Goal: Information Seeking & Learning: Learn about a topic

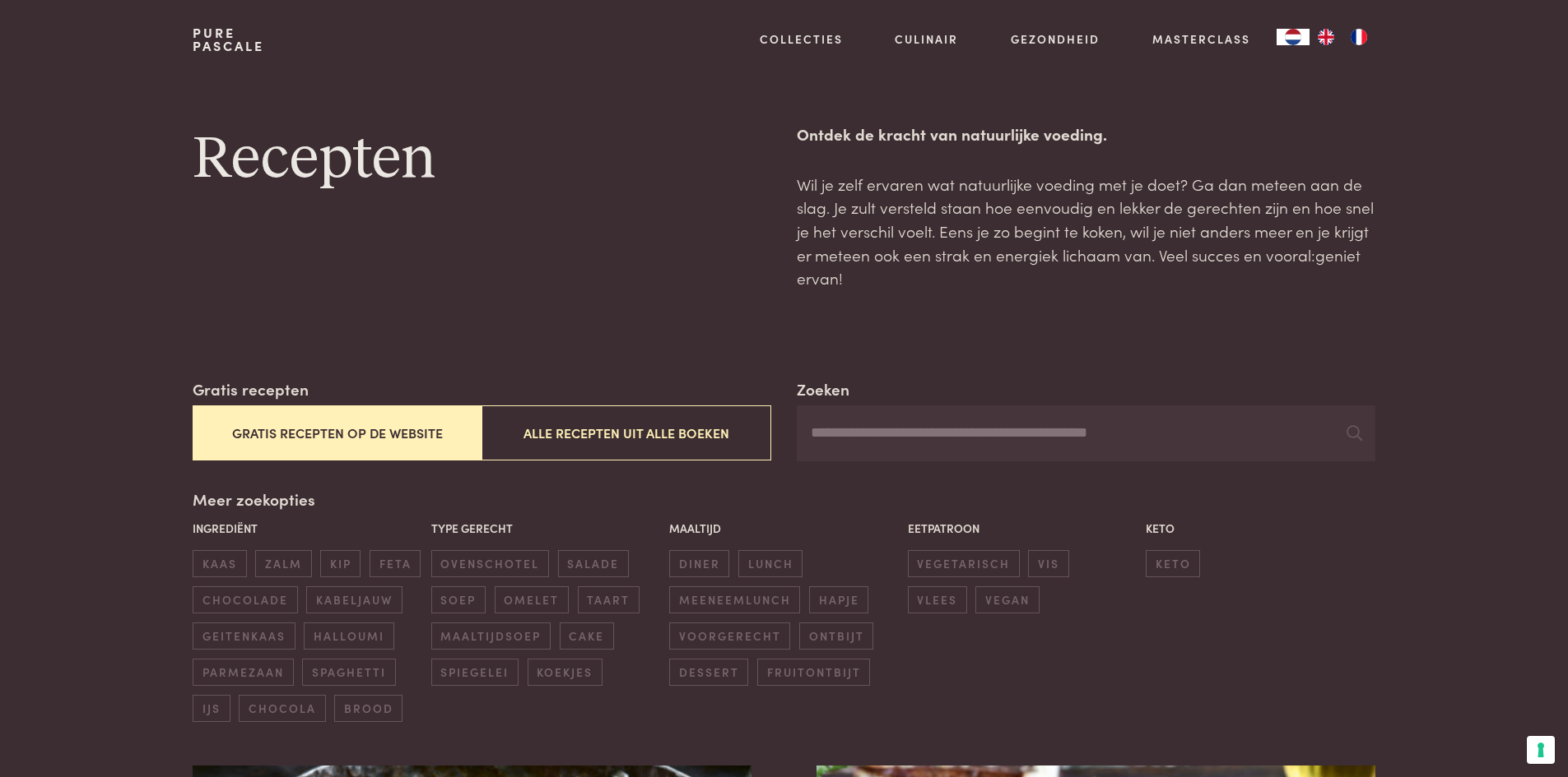
click at [349, 428] on button "Gratis recepten op de website" at bounding box center [337, 433] width 289 height 56
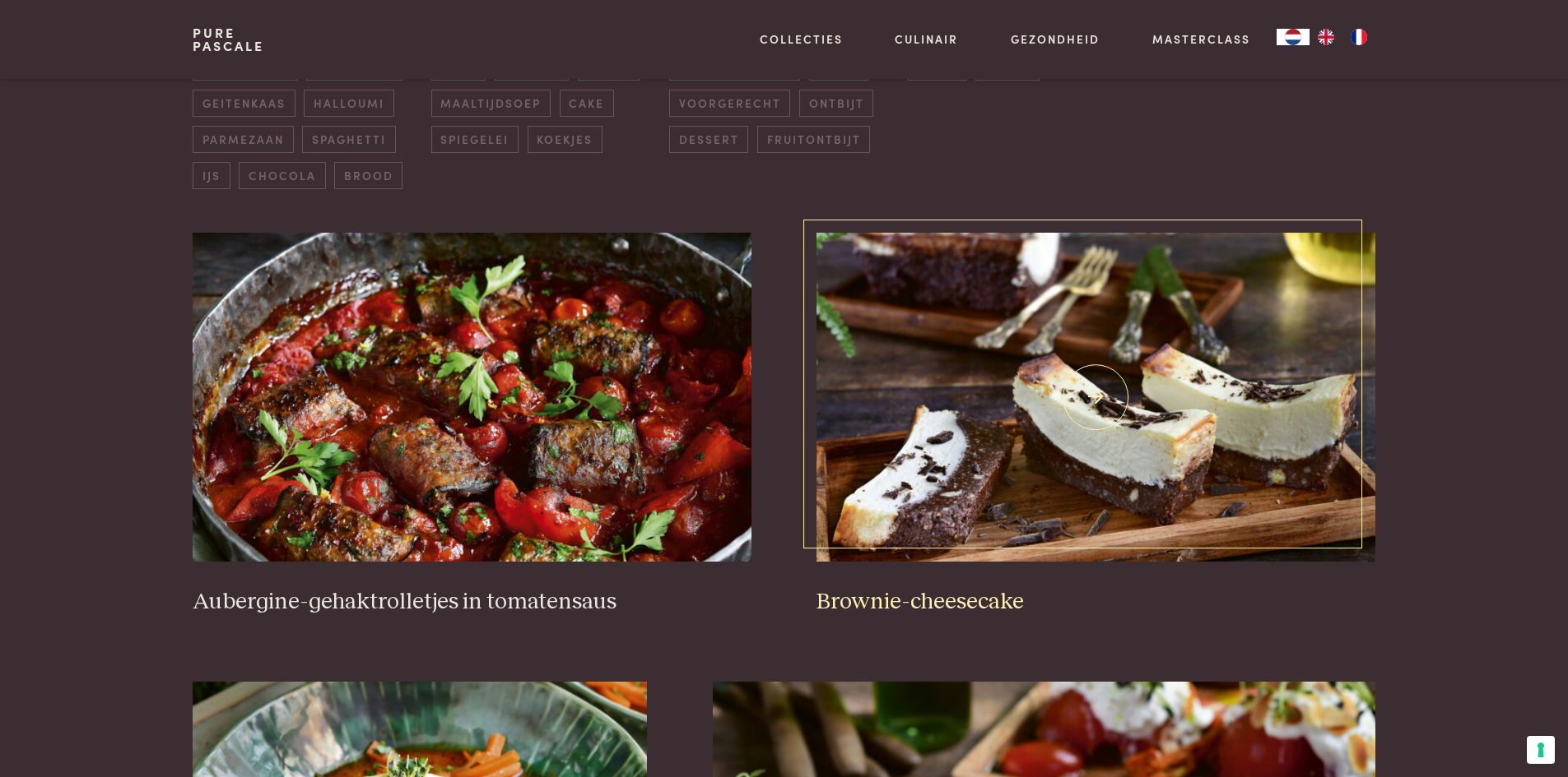
scroll to position [543, 0]
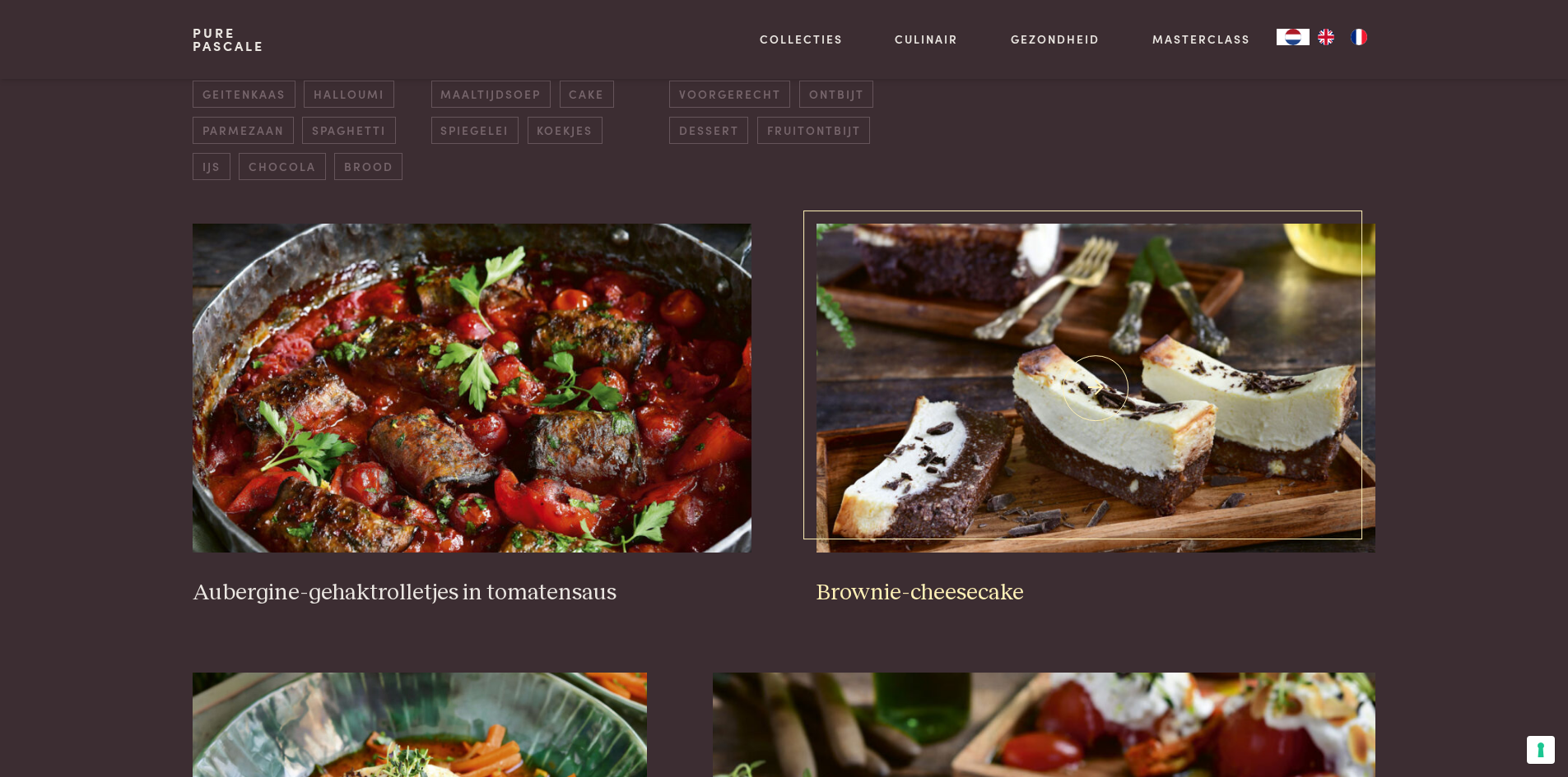
click at [1002, 366] on img at bounding box center [1095, 388] width 558 height 329
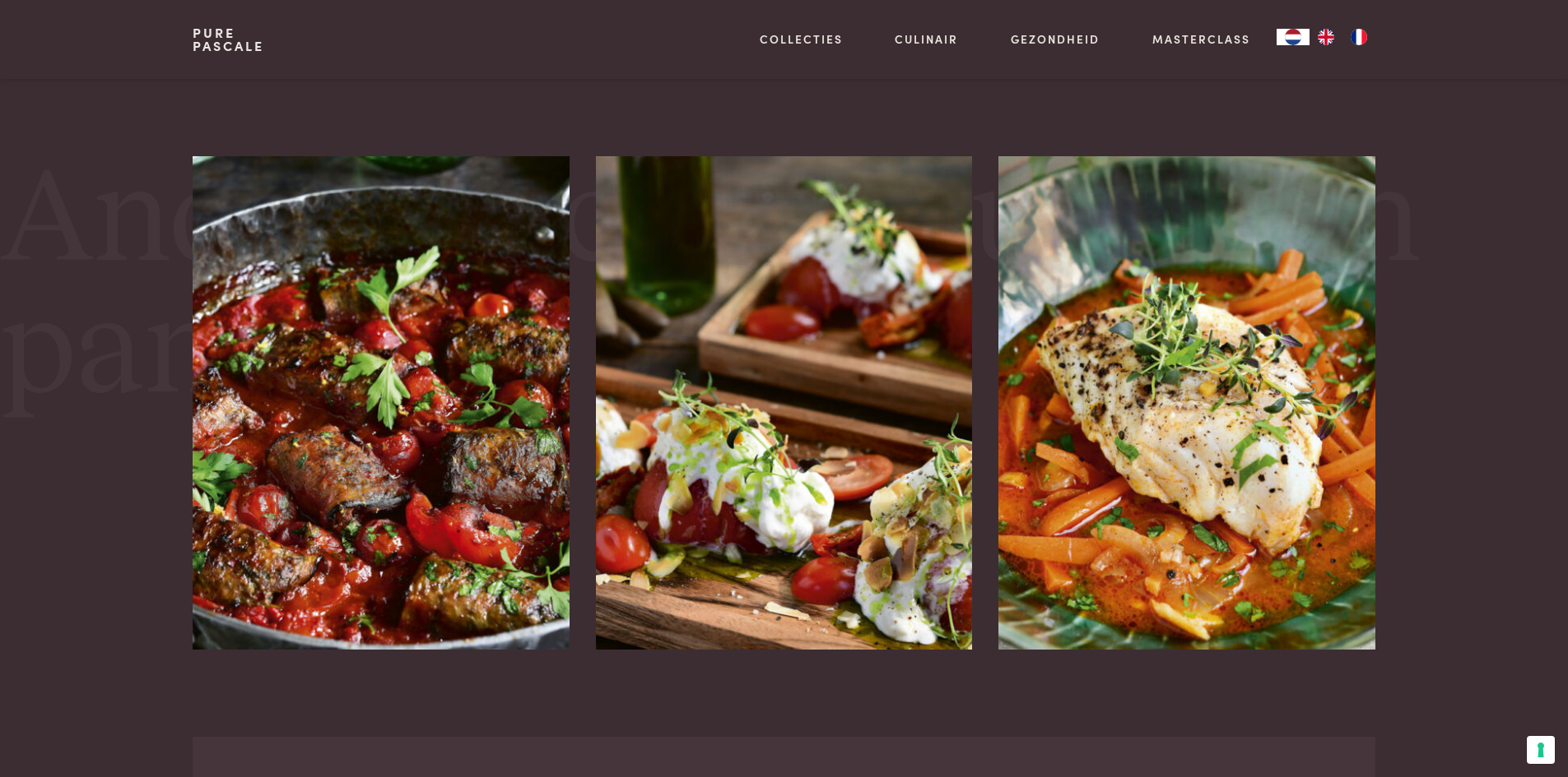
scroll to position [2797, 0]
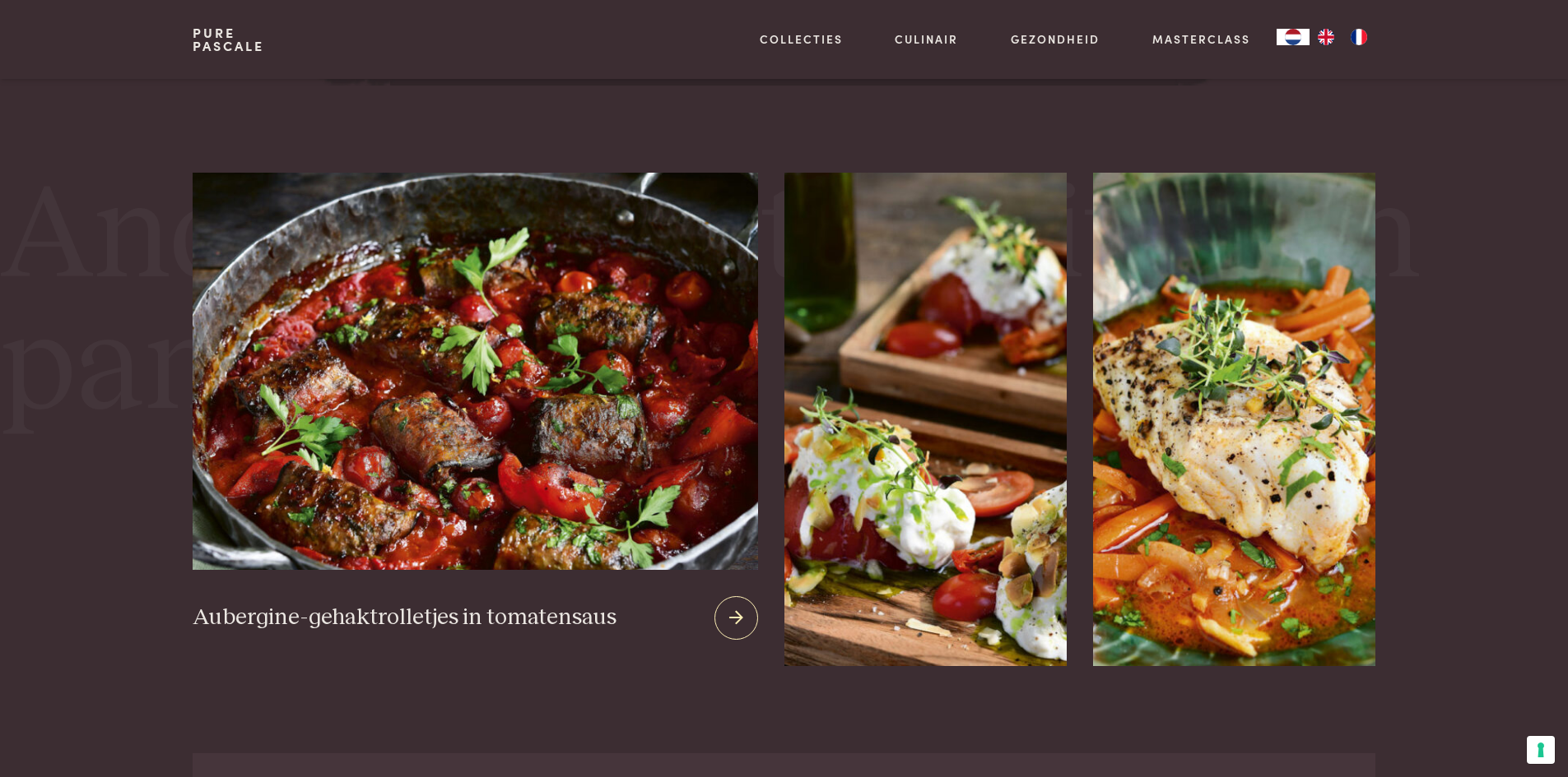
click at [405, 396] on img at bounding box center [475, 371] width 565 height 397
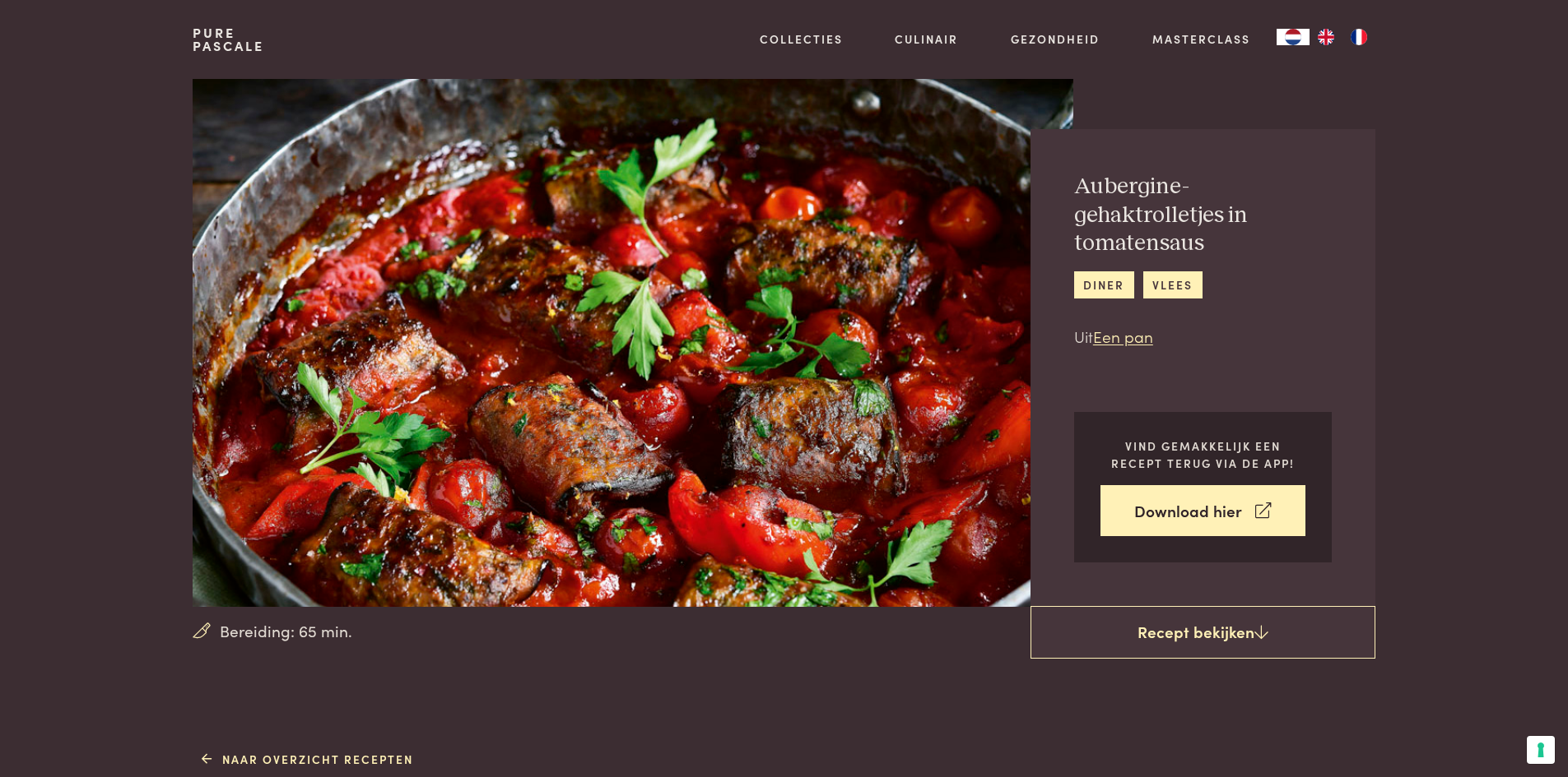
click at [202, 36] on link "Pure Pascale" at bounding box center [228, 40] width 72 height 27
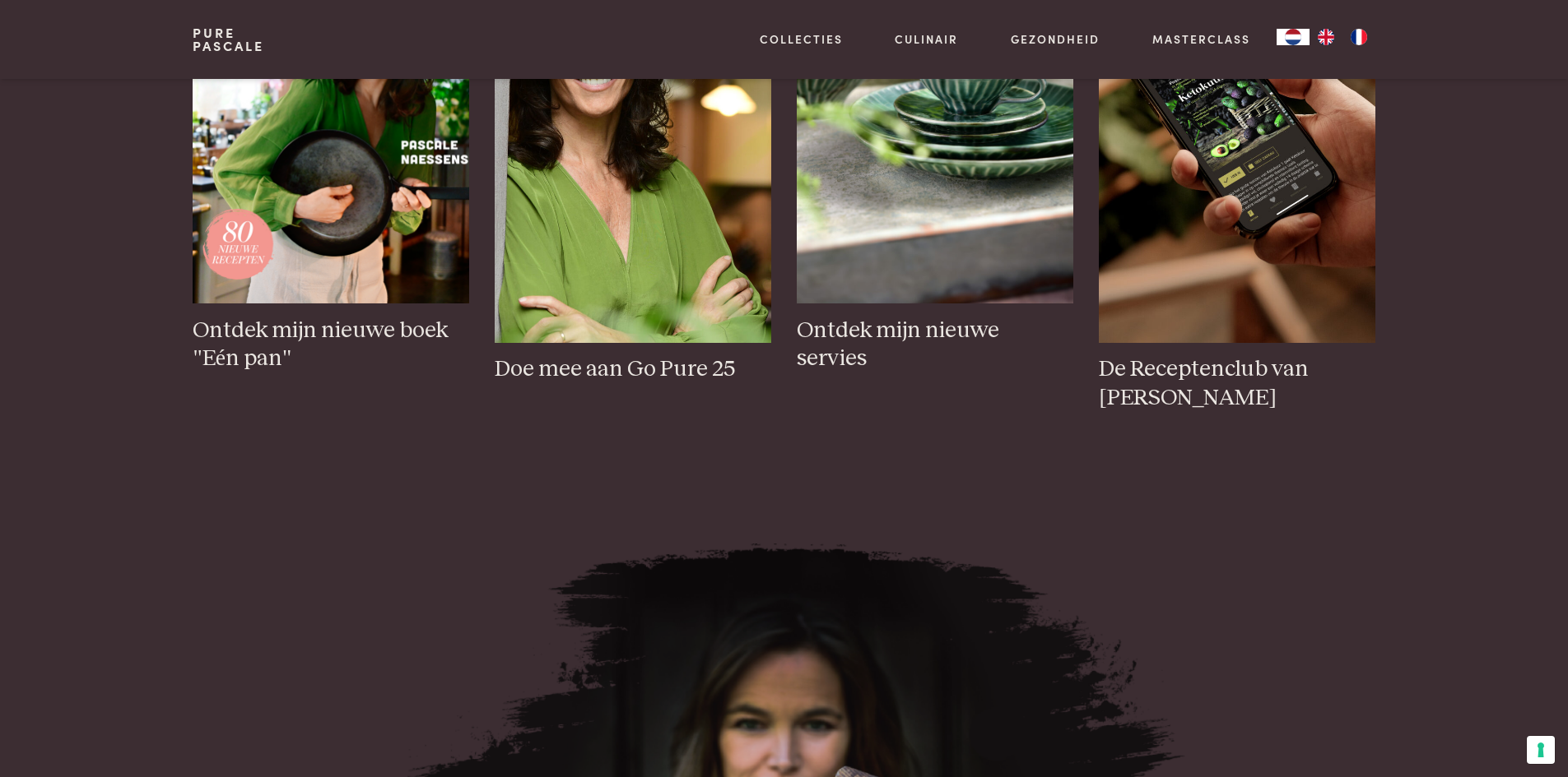
scroll to position [823, 0]
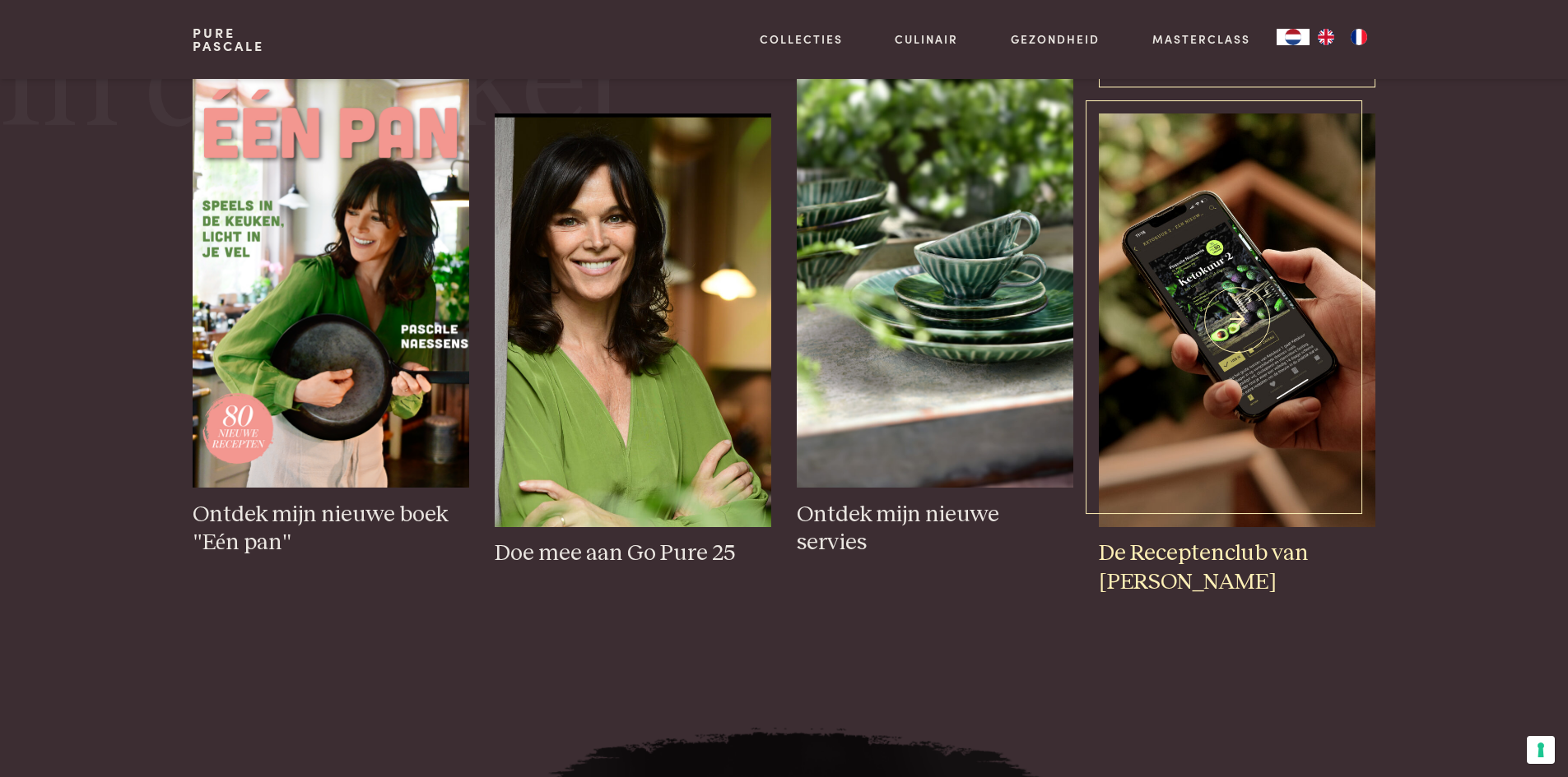
click at [1203, 333] on img at bounding box center [1237, 321] width 276 height 413
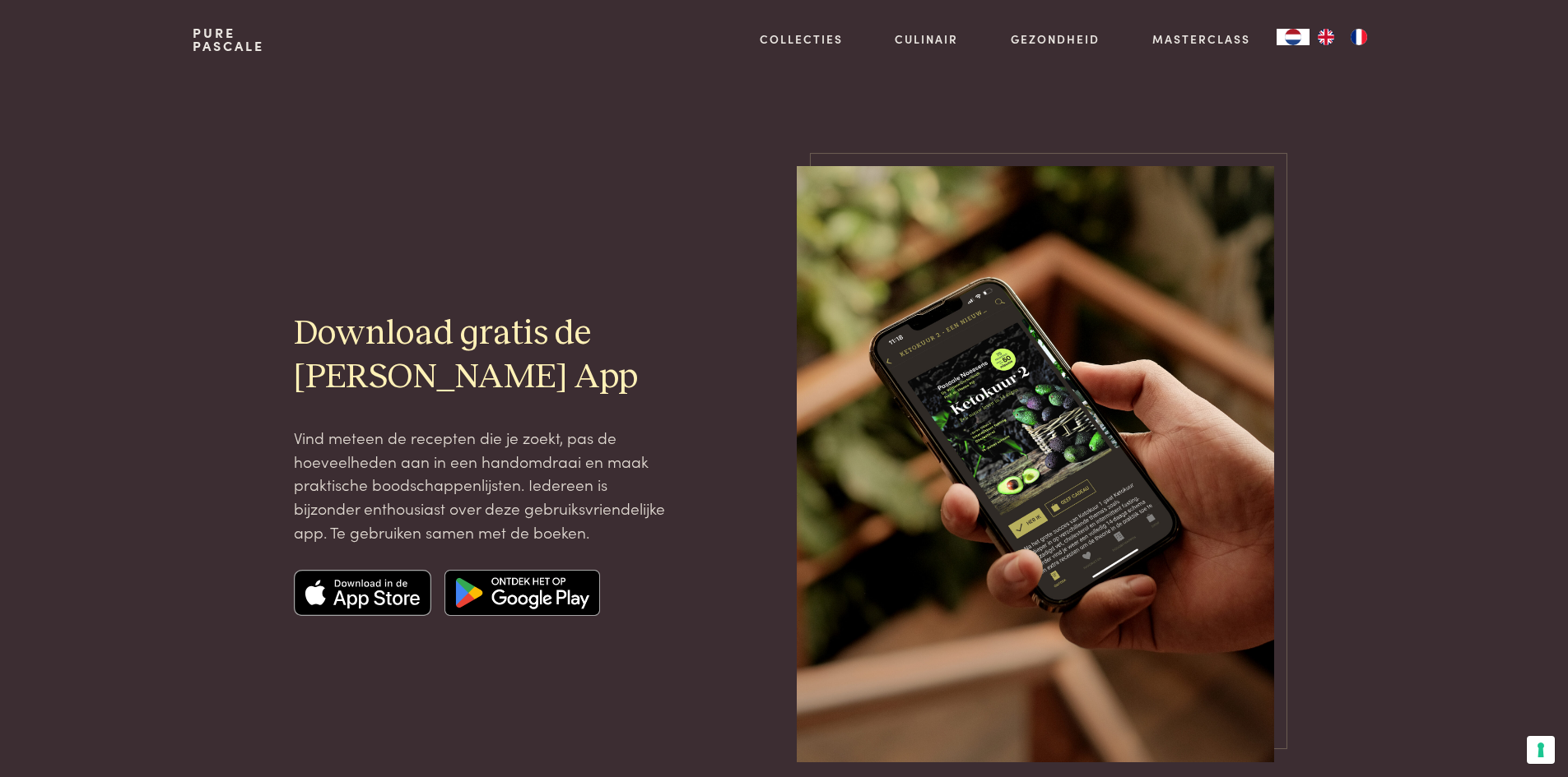
click at [232, 41] on link "Pure Pascale" at bounding box center [228, 40] width 72 height 27
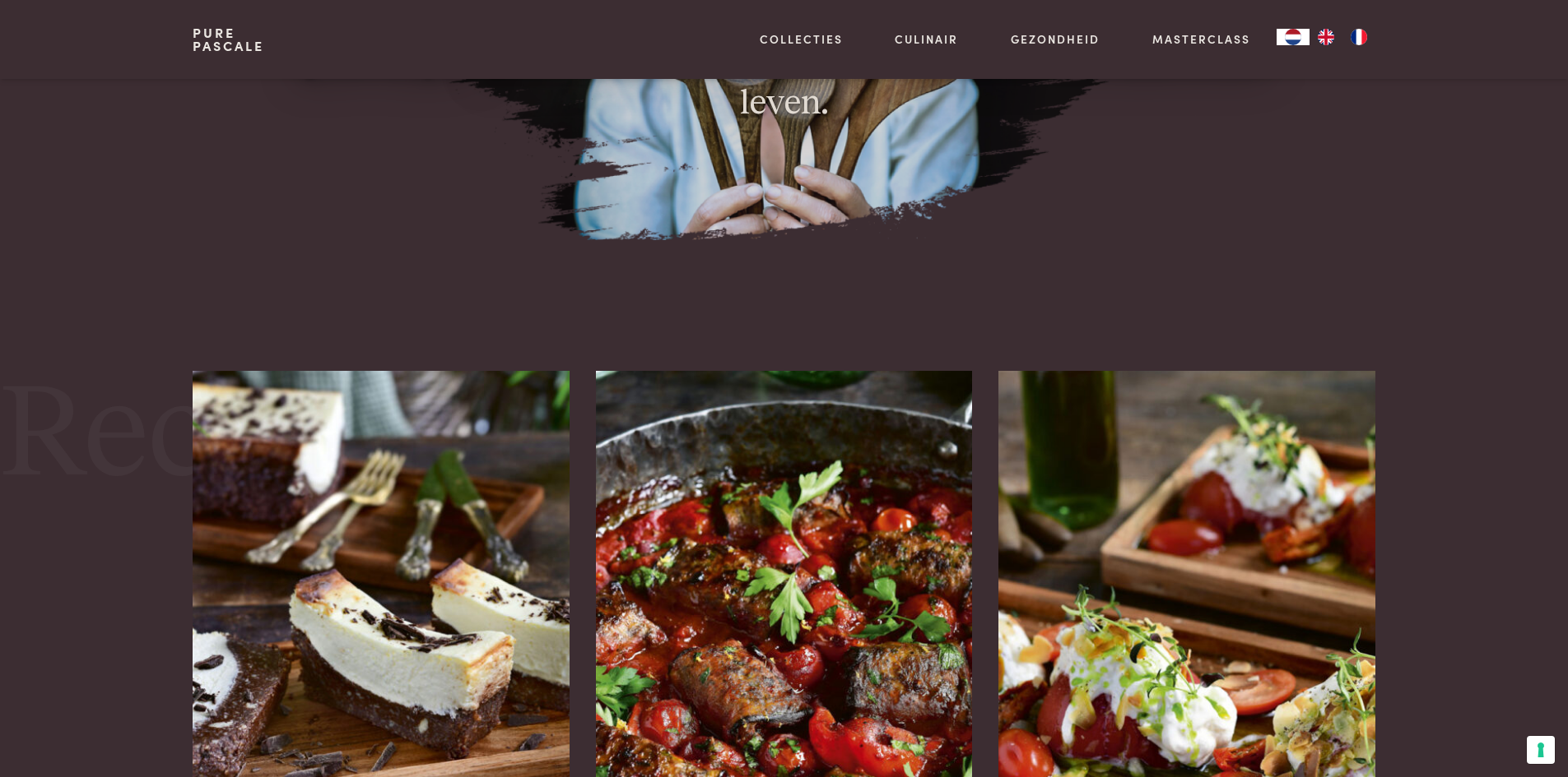
scroll to position [2139, 0]
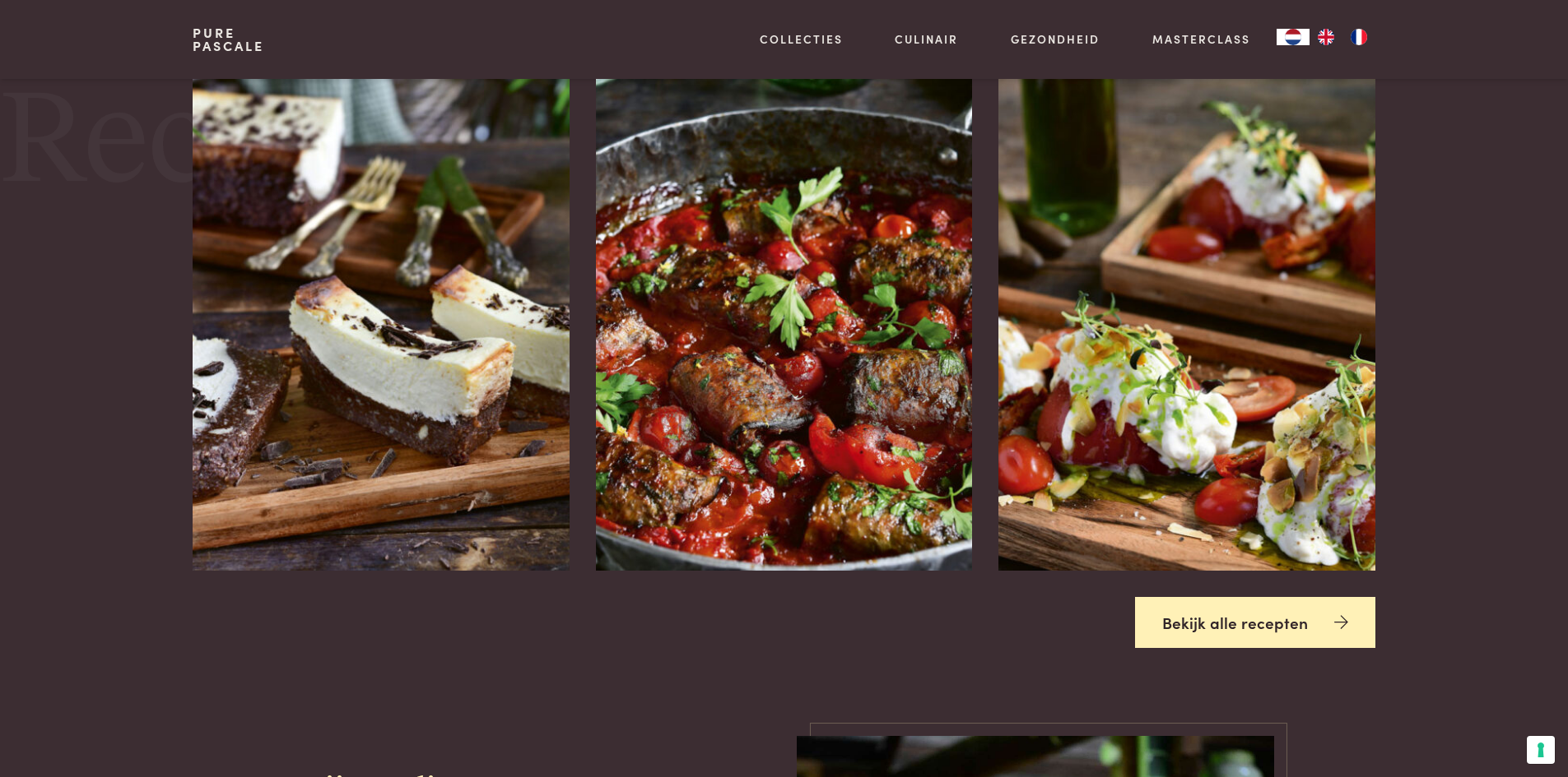
click at [1348, 628] on link "Bekijk alle recepten" at bounding box center [1254, 623] width 240 height 52
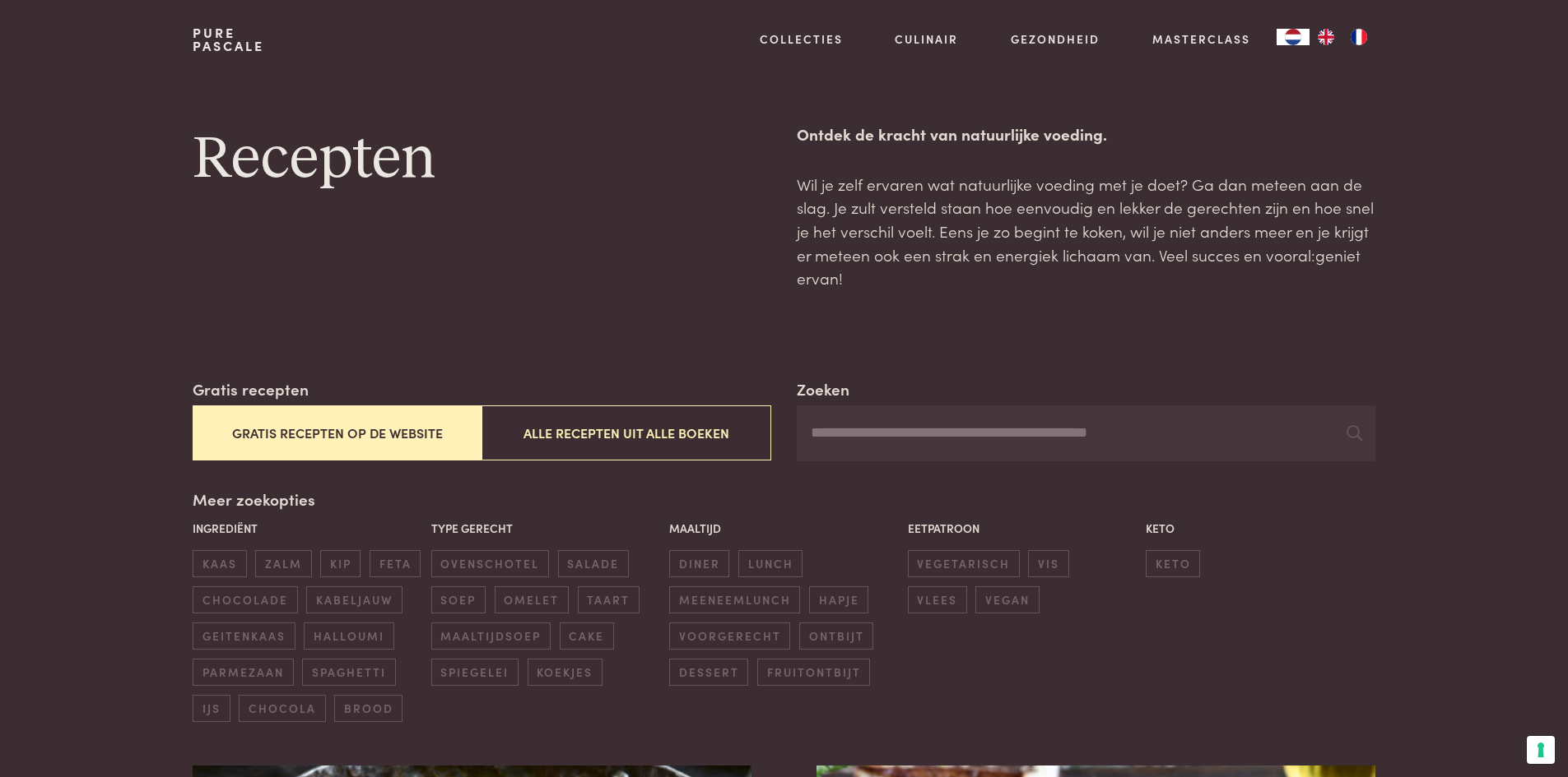
click at [314, 431] on button "Gratis recepten op de website" at bounding box center [337, 433] width 289 height 56
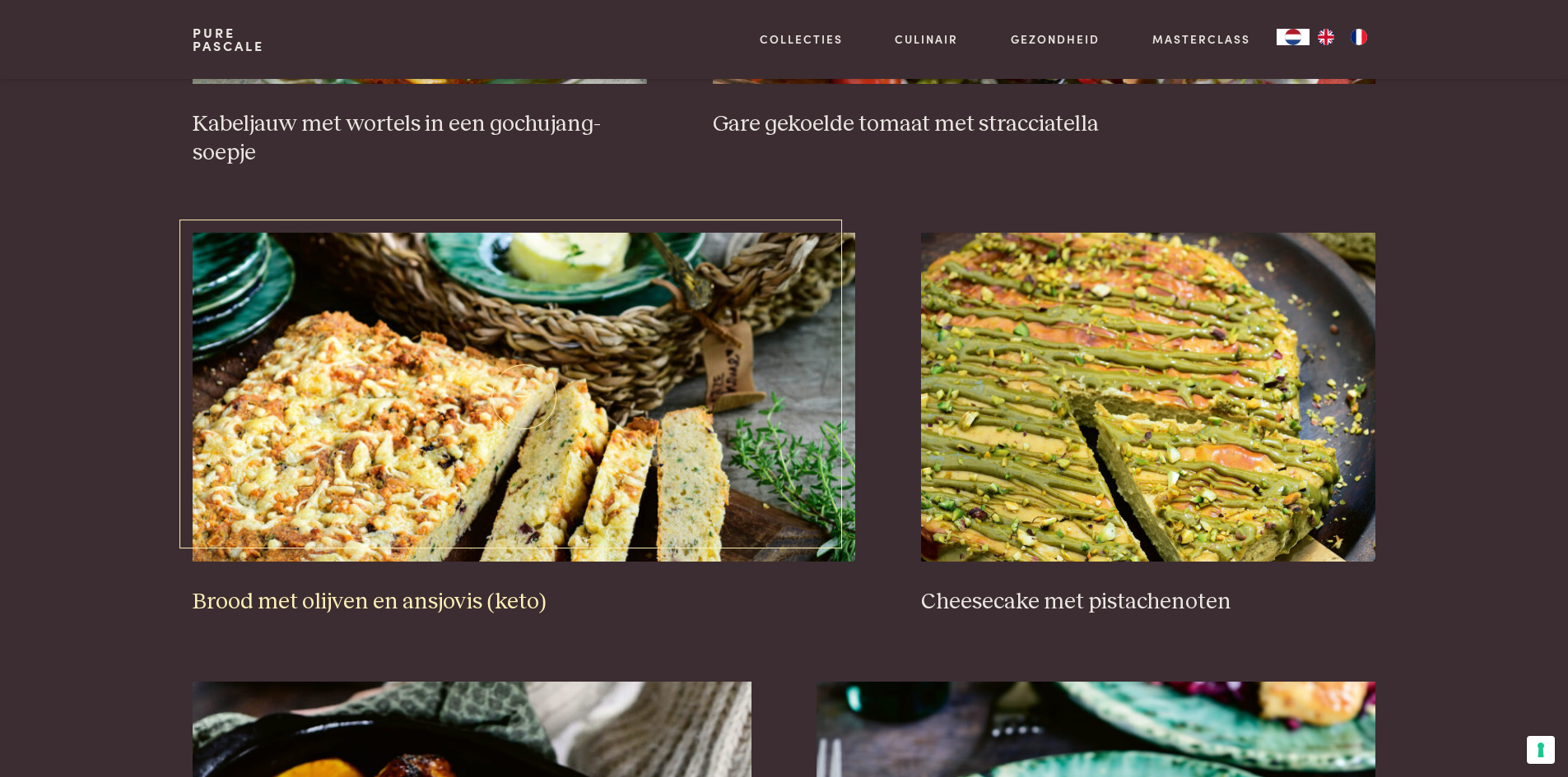
scroll to position [1447, 0]
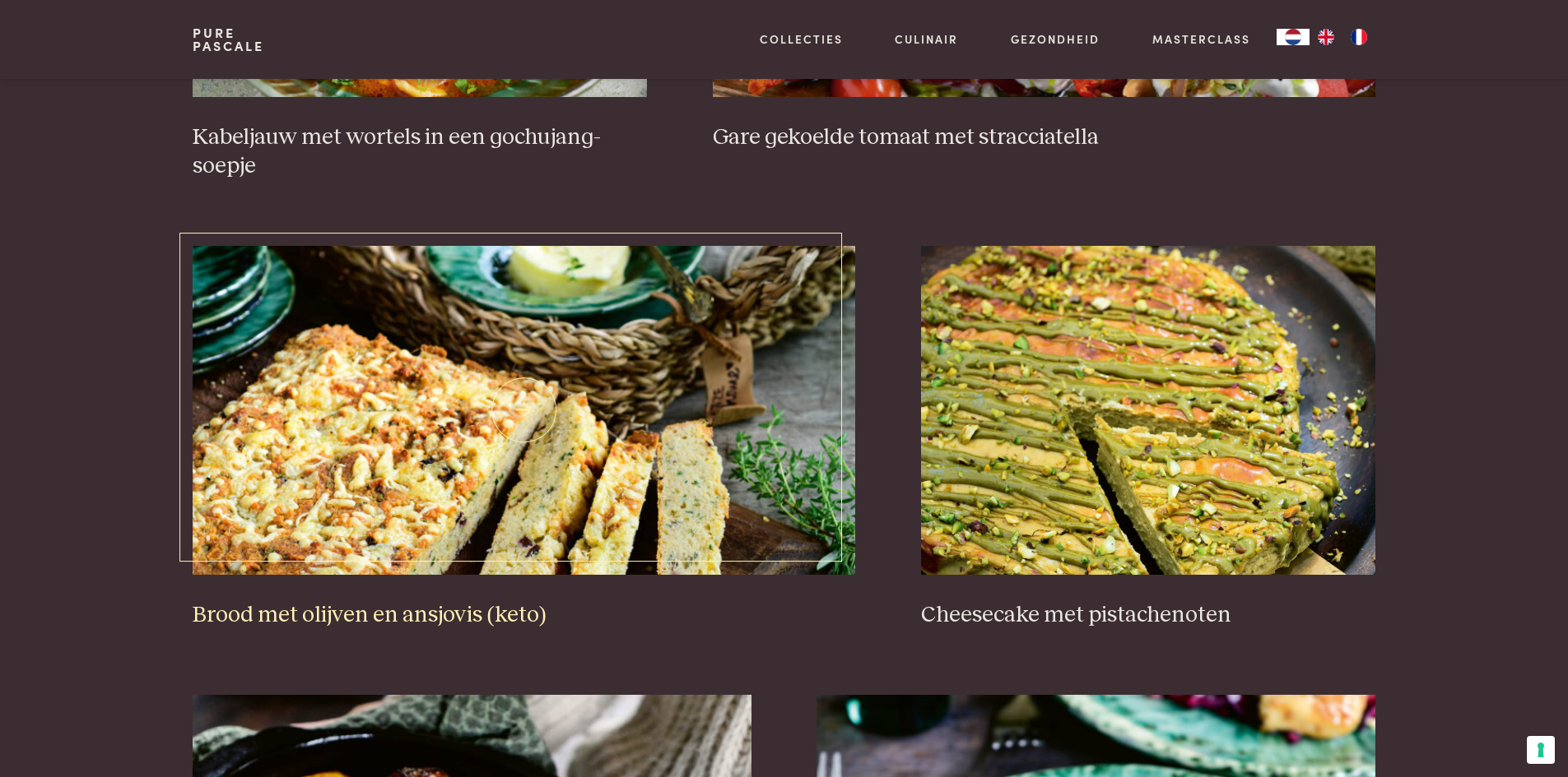
click at [408, 437] on img at bounding box center [524, 411] width 662 height 329
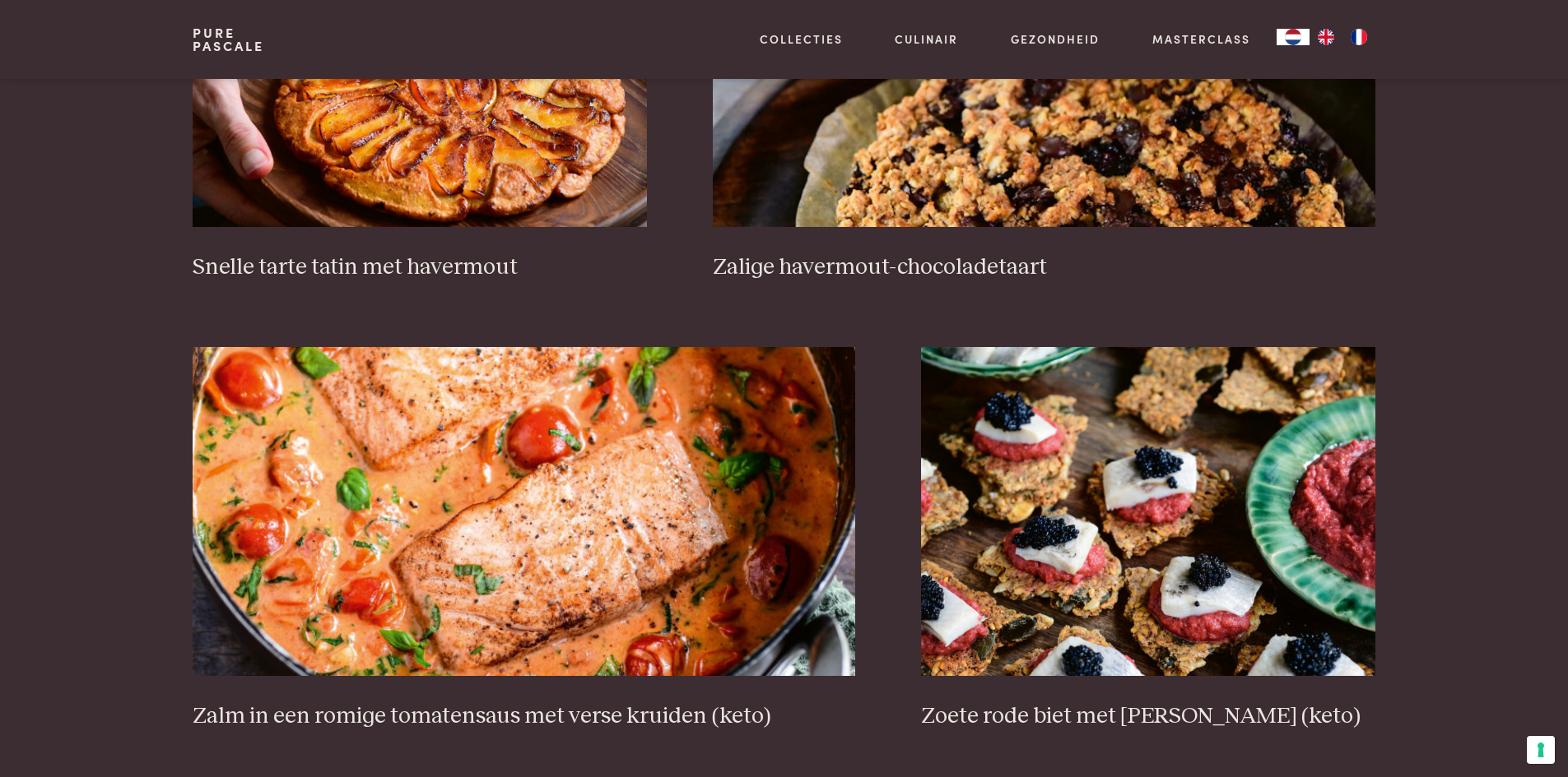
scroll to position [3010, 0]
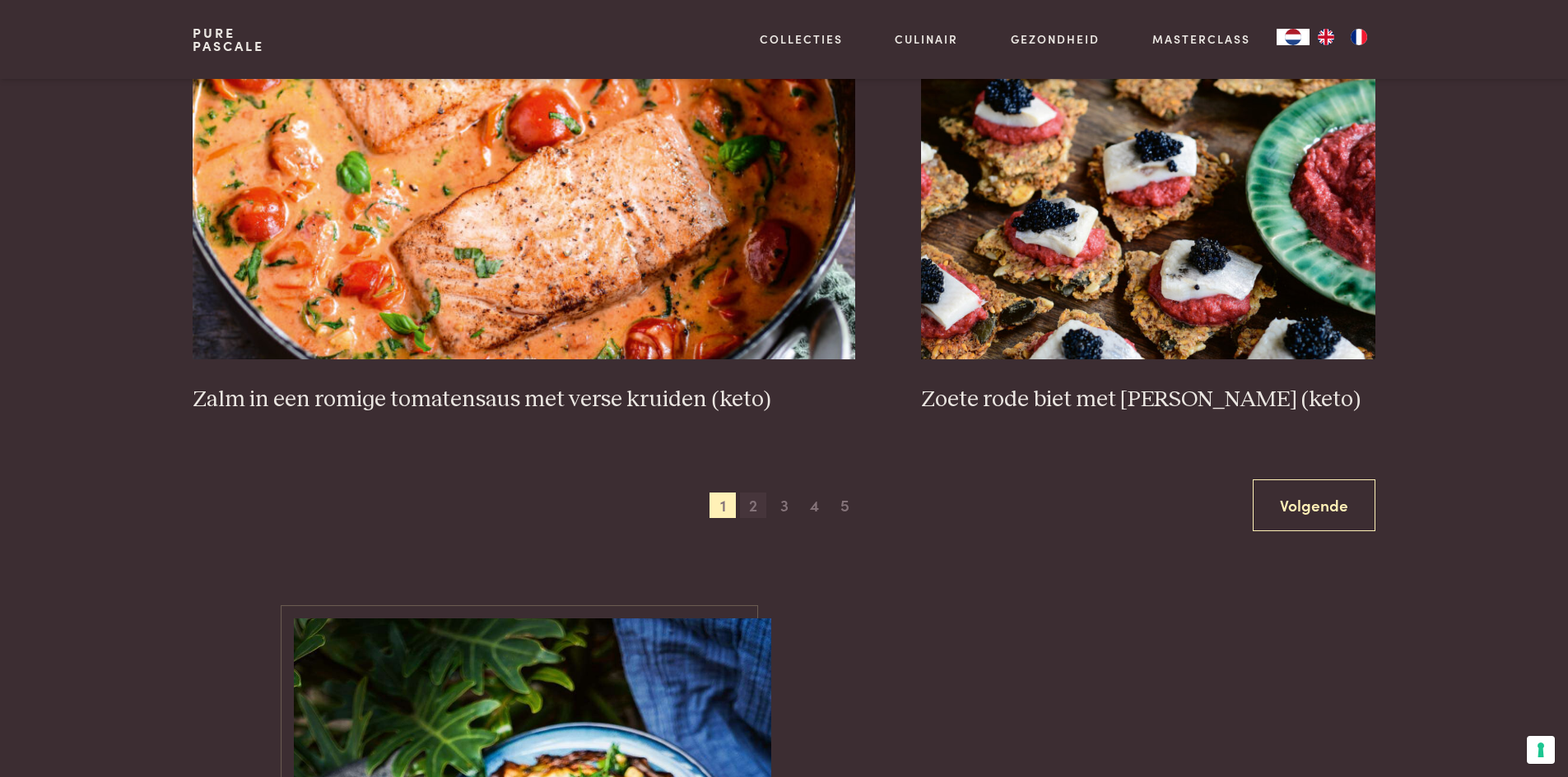
click at [750, 511] on span "2" at bounding box center [753, 506] width 27 height 27
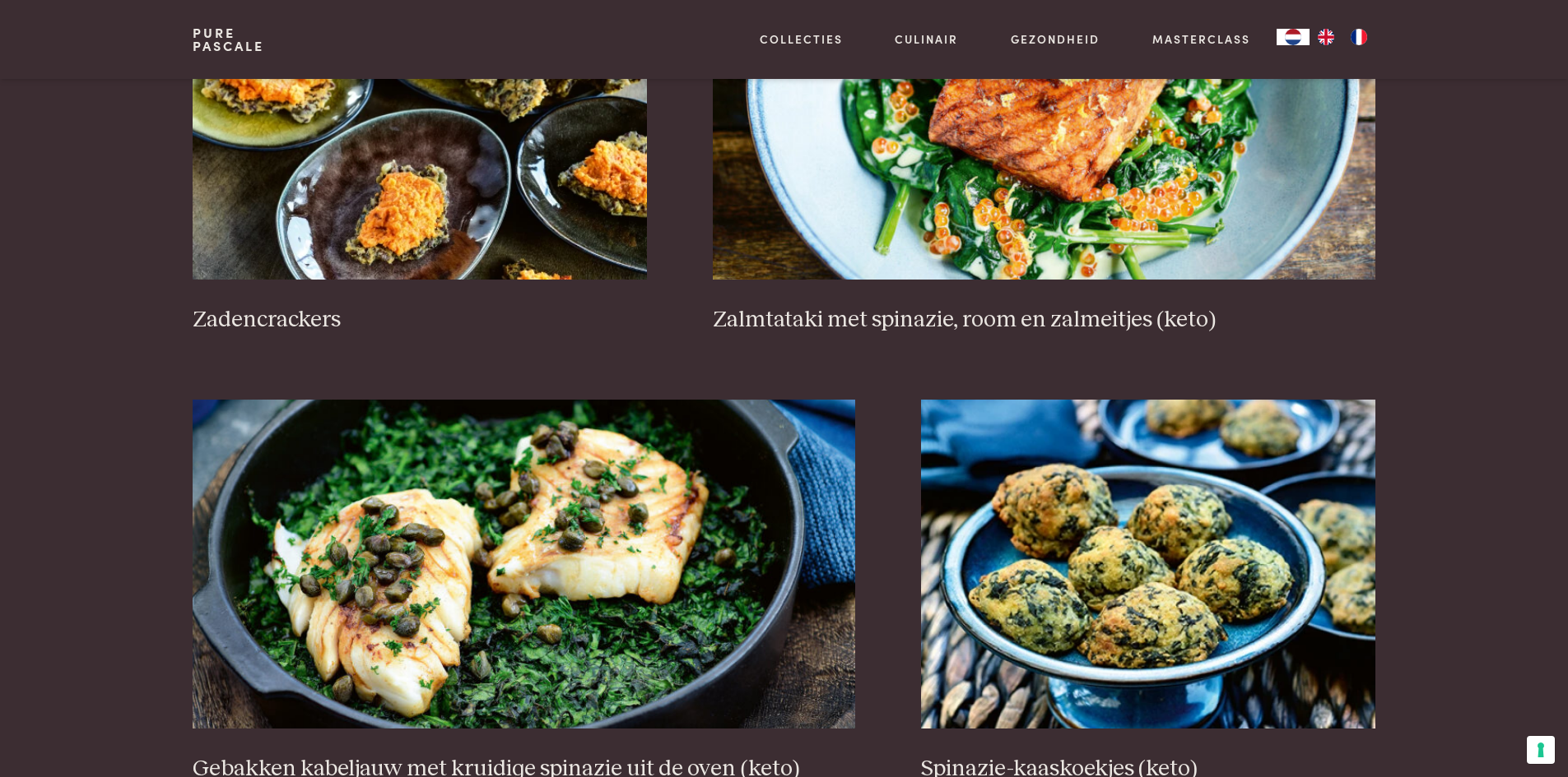
scroll to position [2846, 0]
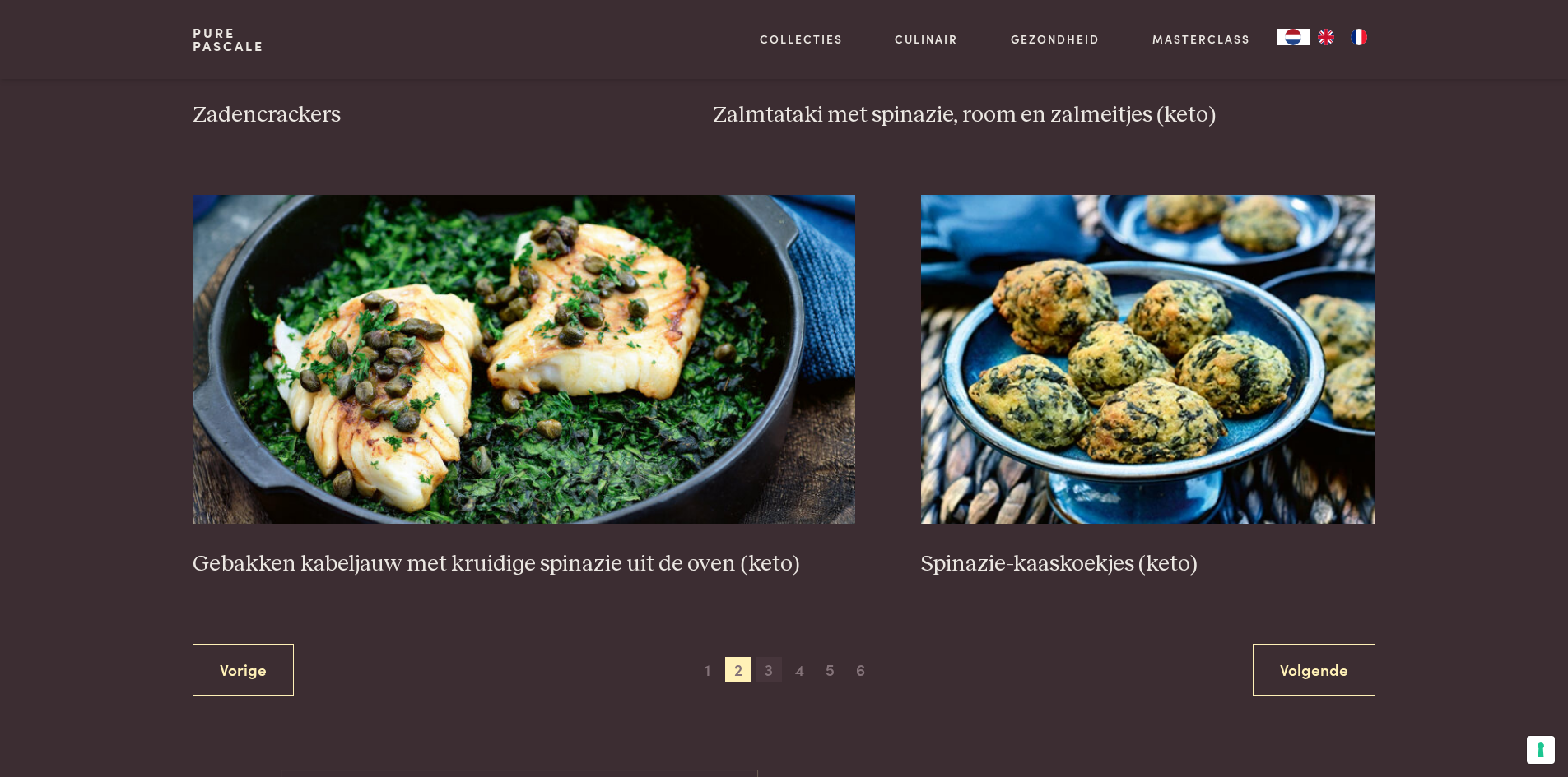
click at [767, 668] on span "3" at bounding box center [769, 671] width 27 height 27
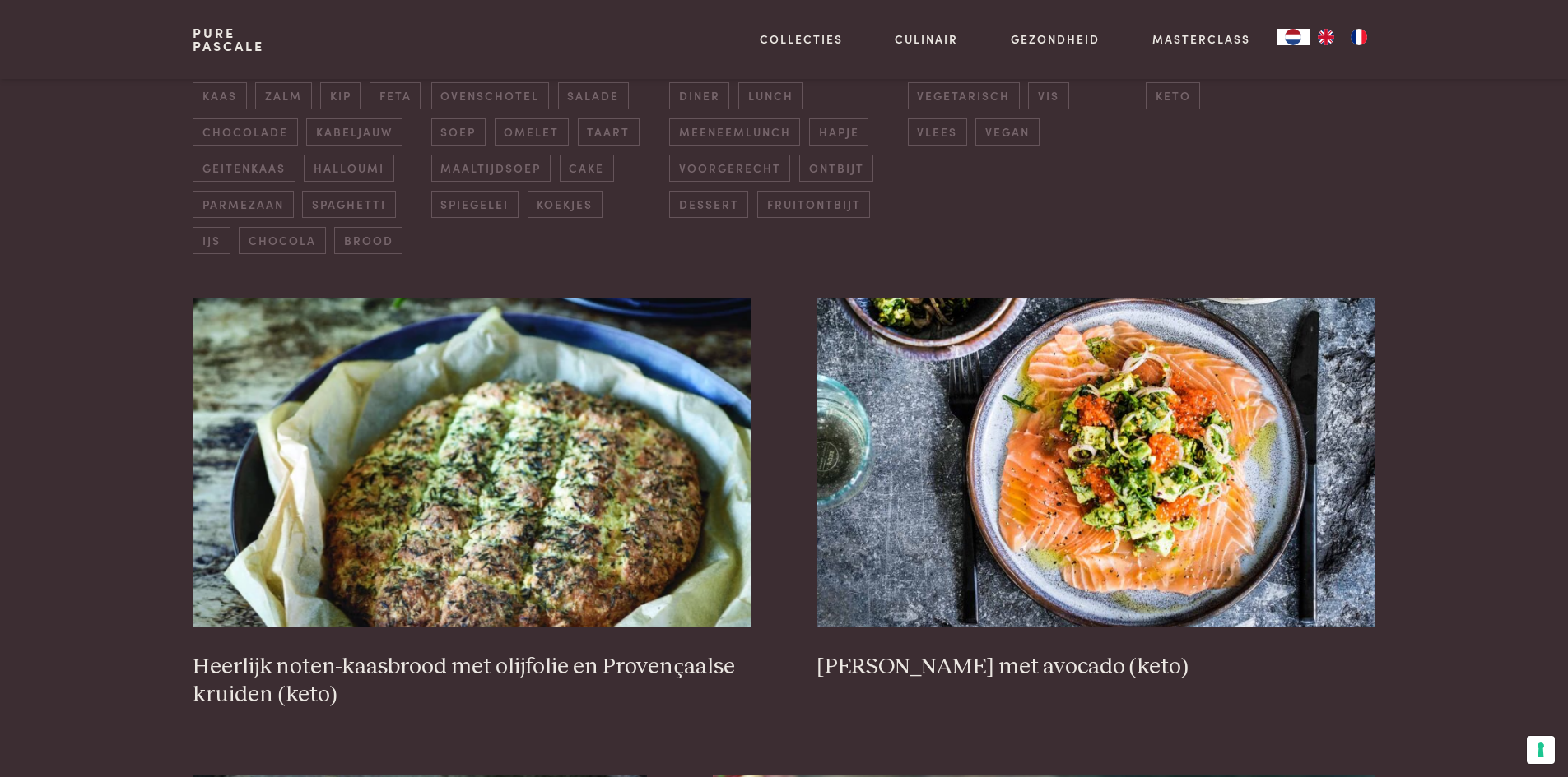
scroll to position [543, 0]
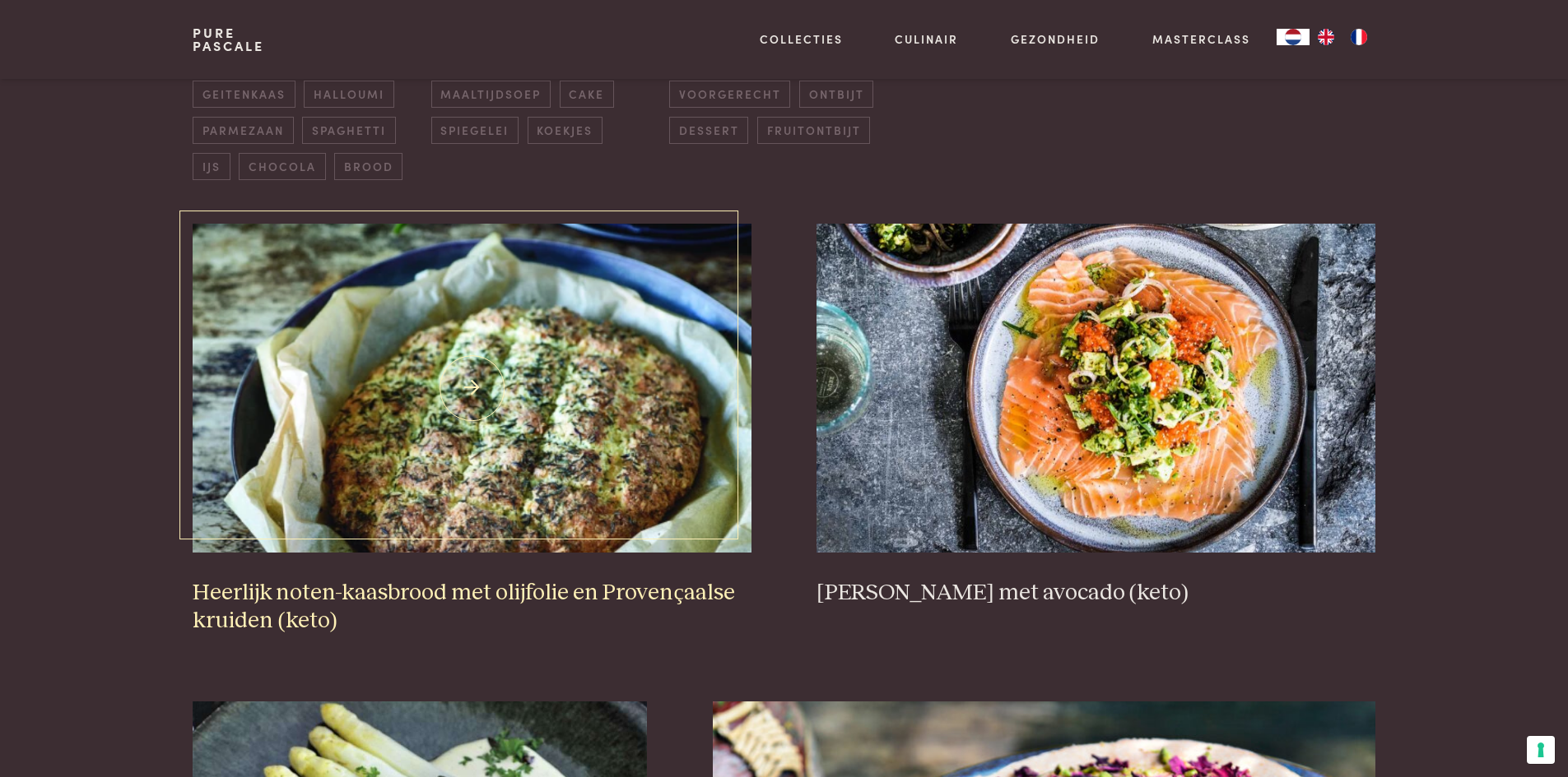
click at [519, 434] on img at bounding box center [471, 388] width 558 height 329
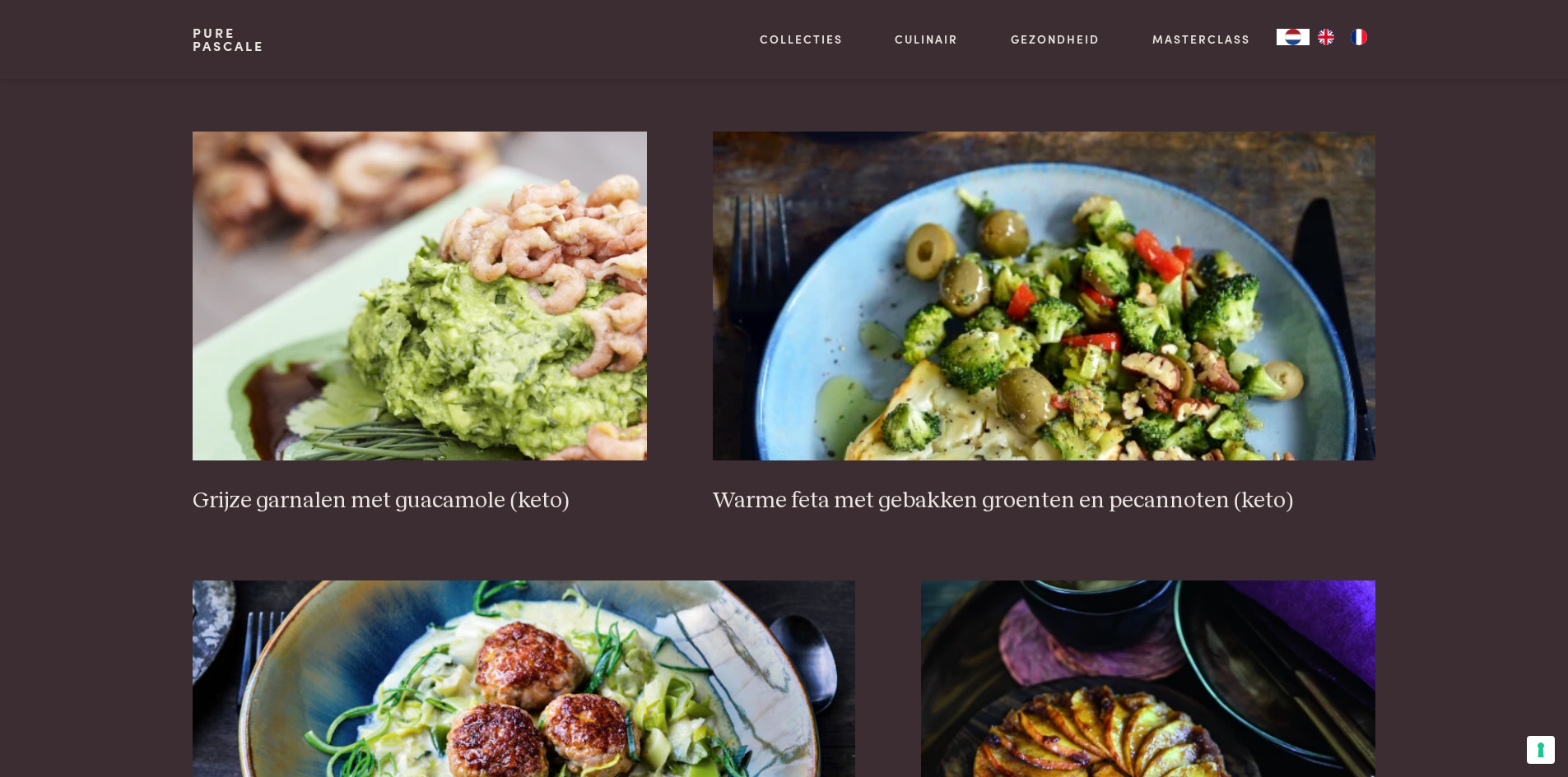
scroll to position [2928, 0]
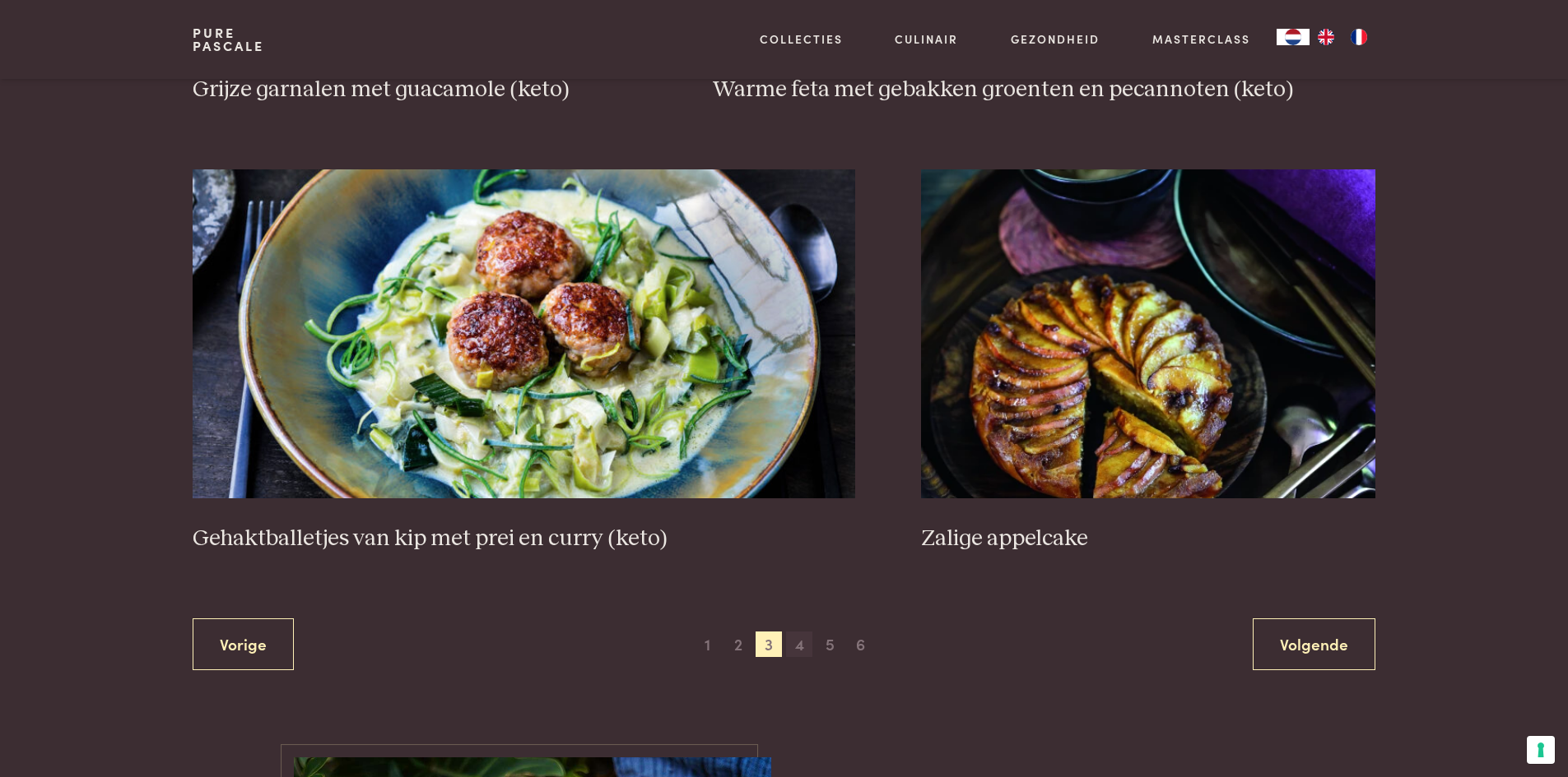
click at [797, 648] on span "4" at bounding box center [799, 645] width 27 height 27
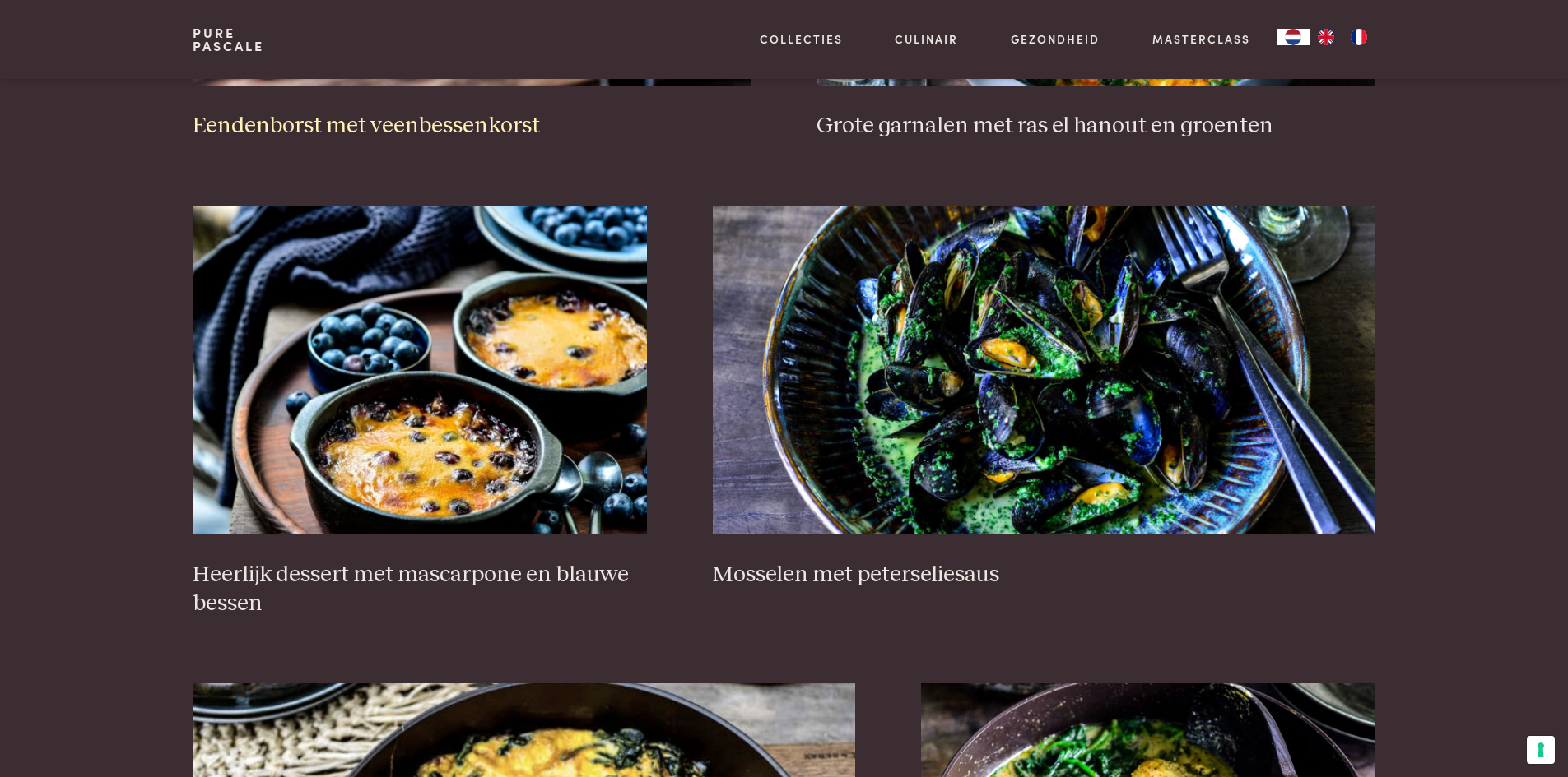
scroll to position [953, 0]
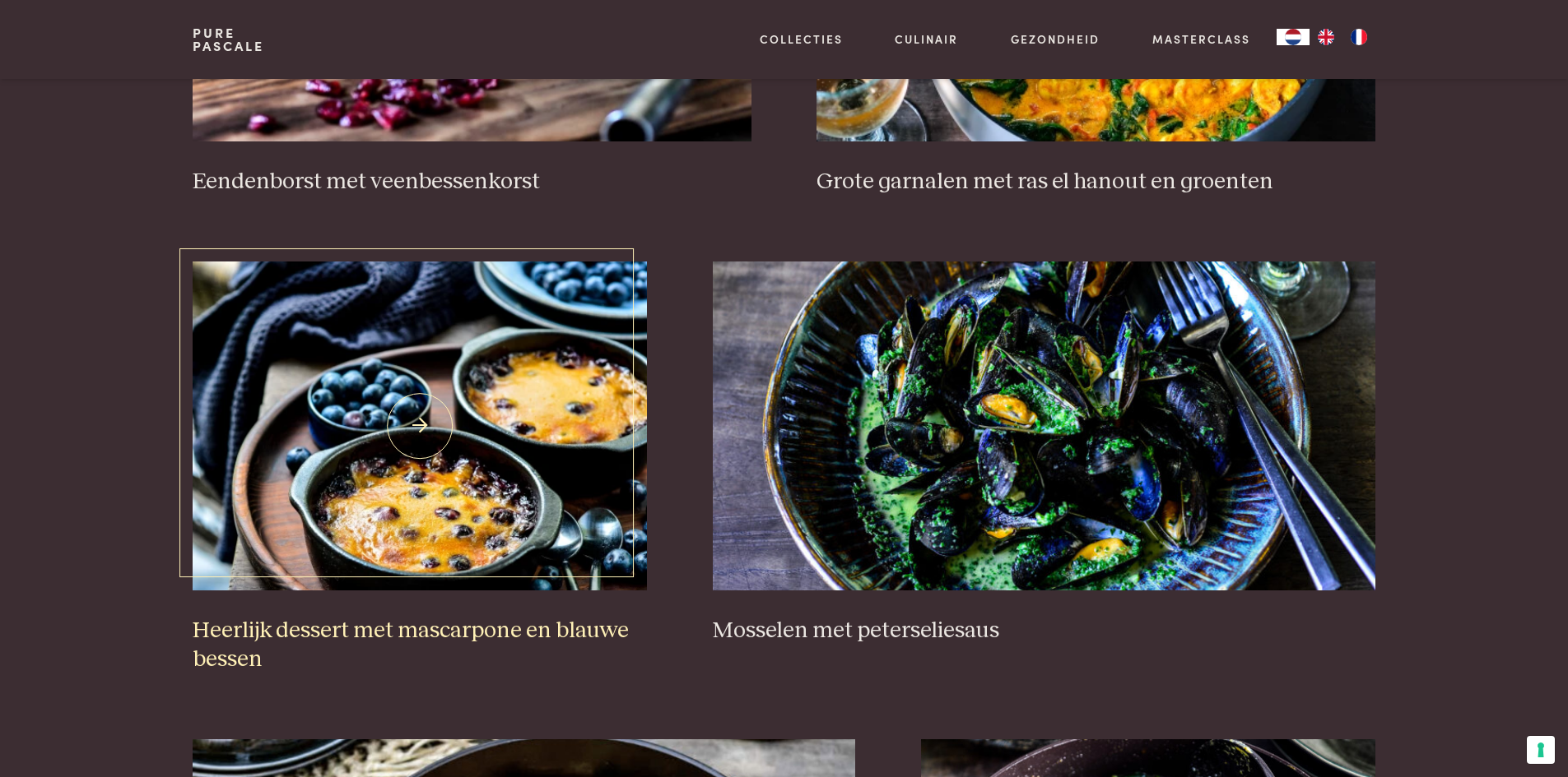
click at [422, 449] on img at bounding box center [419, 426] width 455 height 329
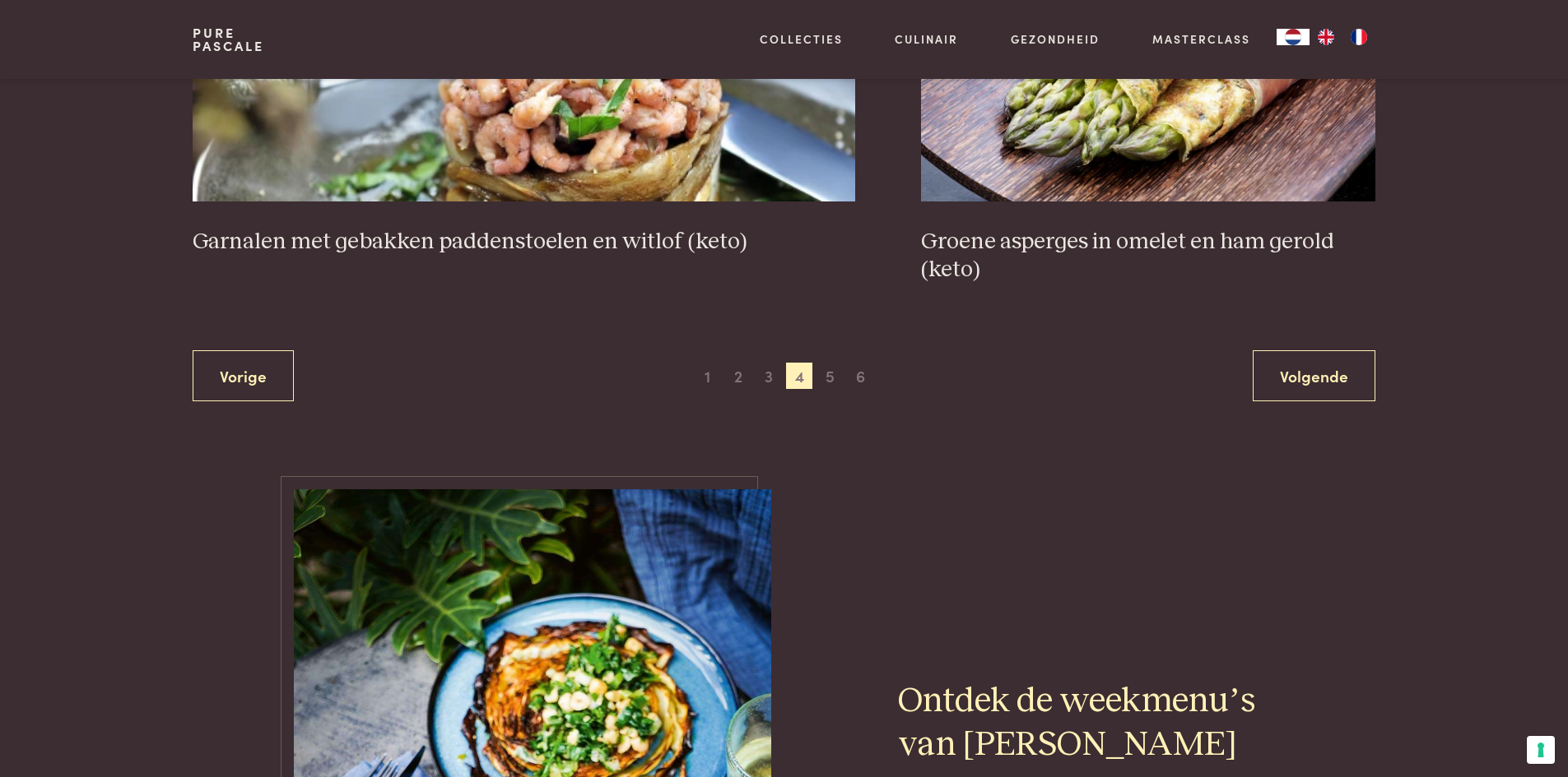
scroll to position [3256, 0]
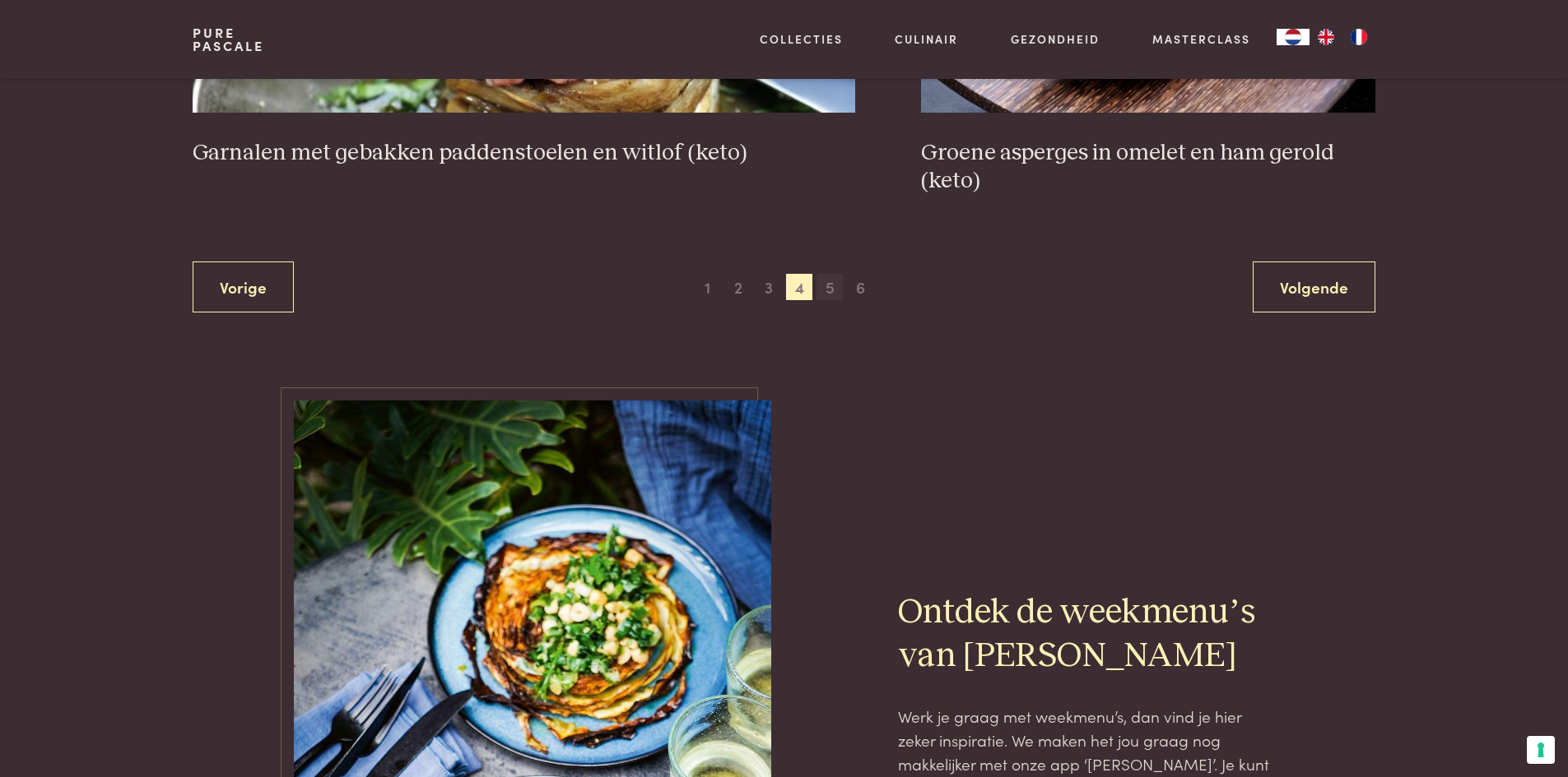
click at [833, 292] on span "5" at bounding box center [830, 287] width 27 height 27
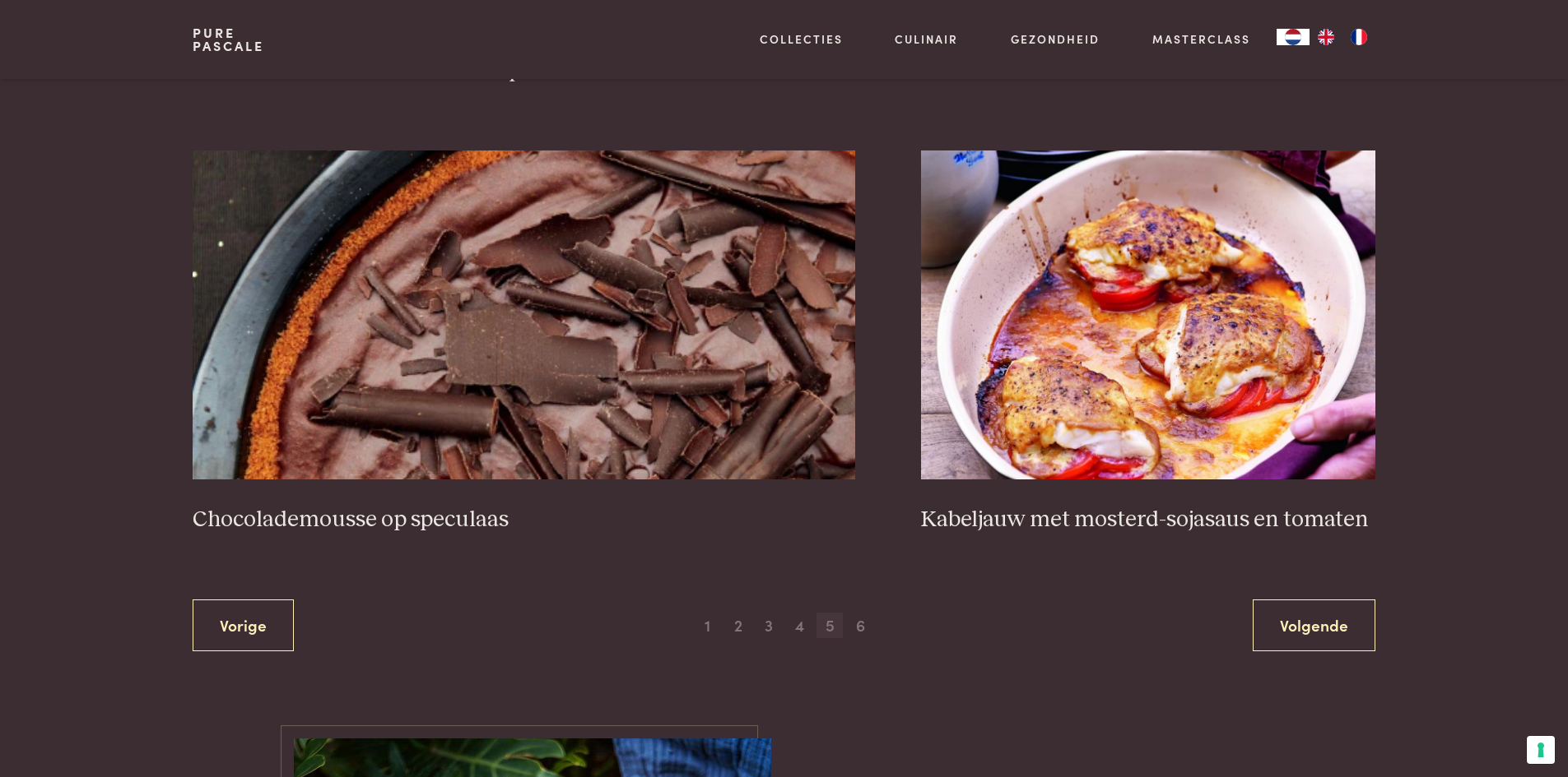
scroll to position [2928, 0]
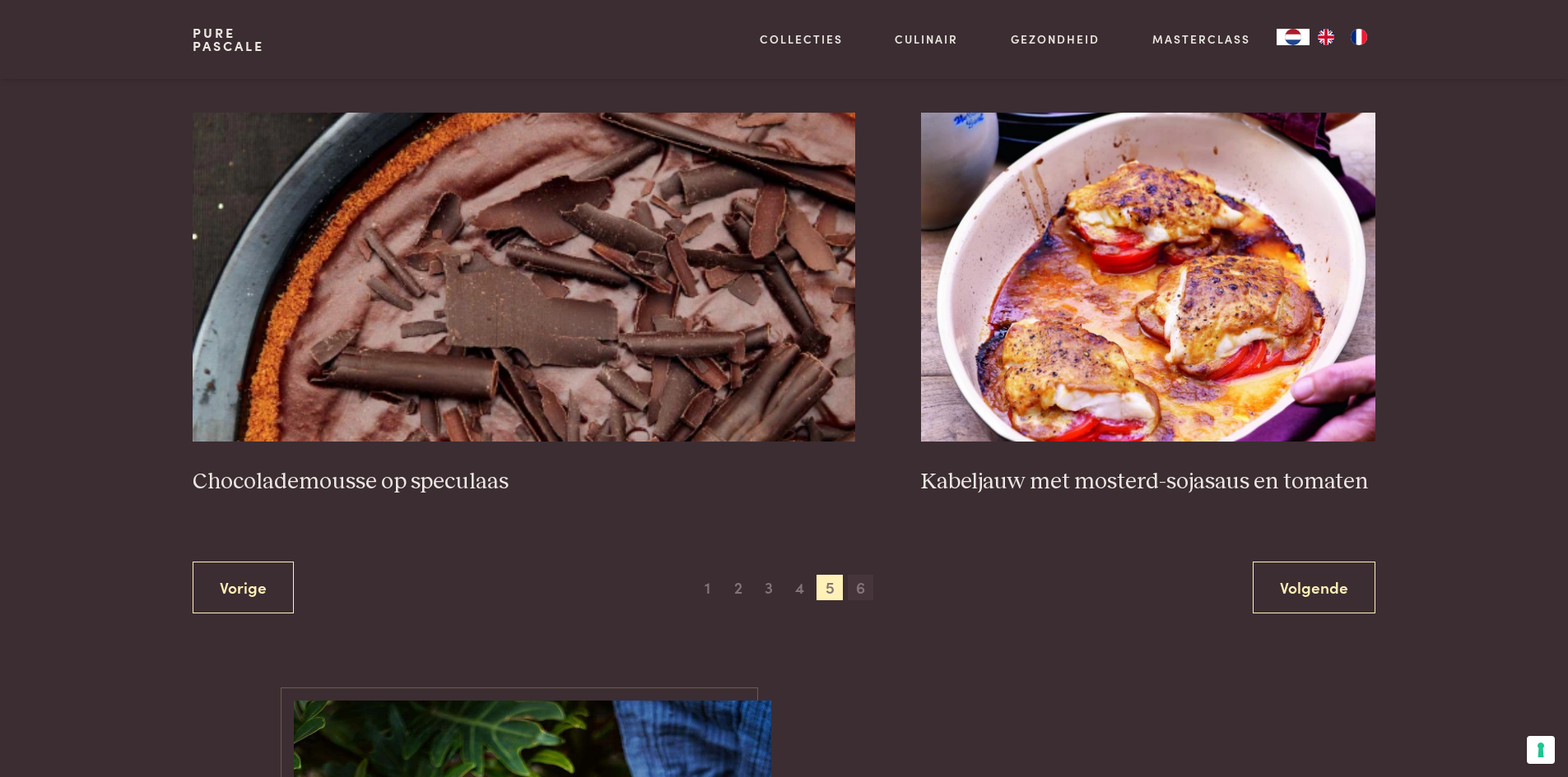
click at [858, 586] on span "6" at bounding box center [861, 588] width 27 height 27
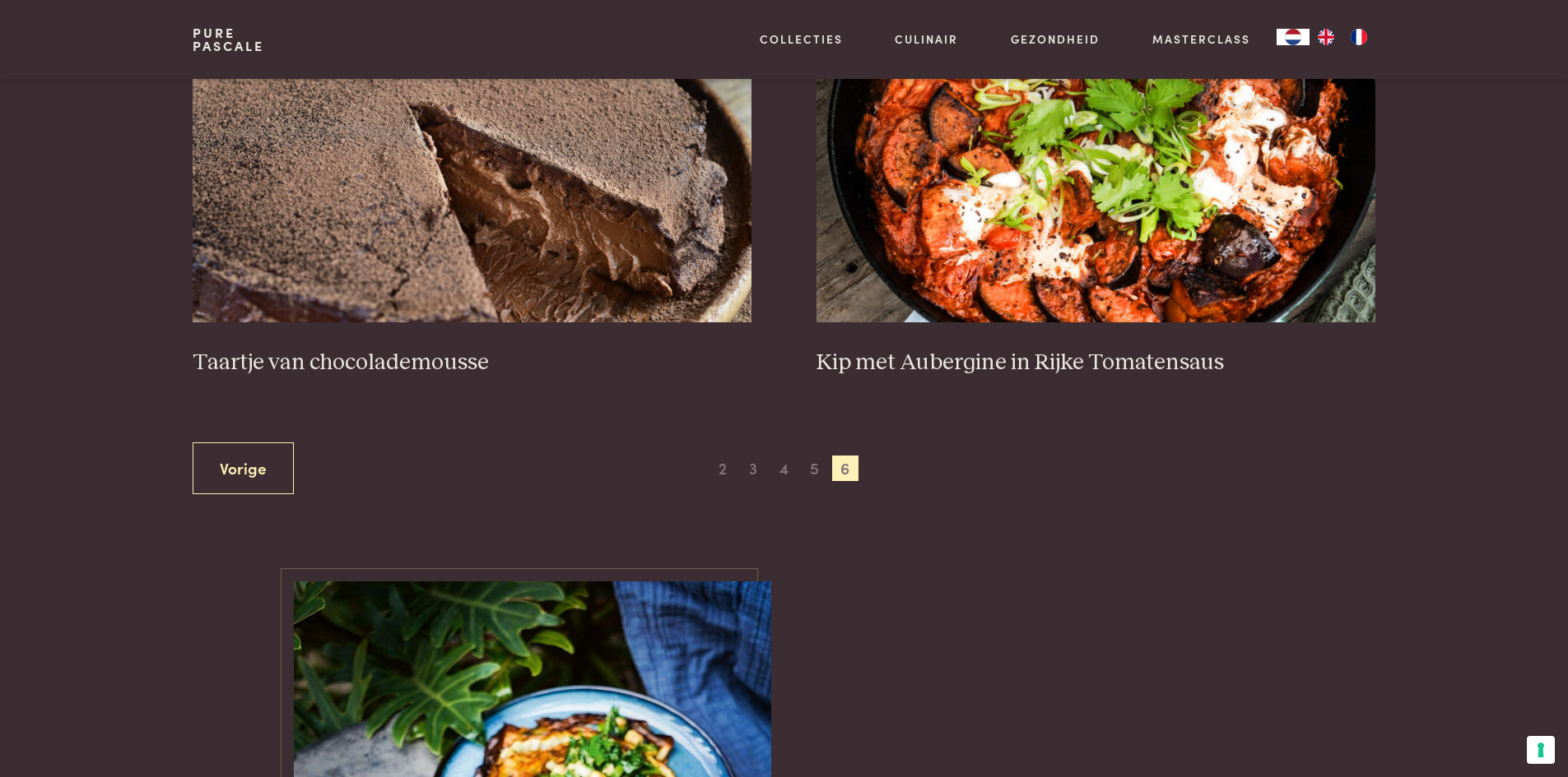
scroll to position [823, 0]
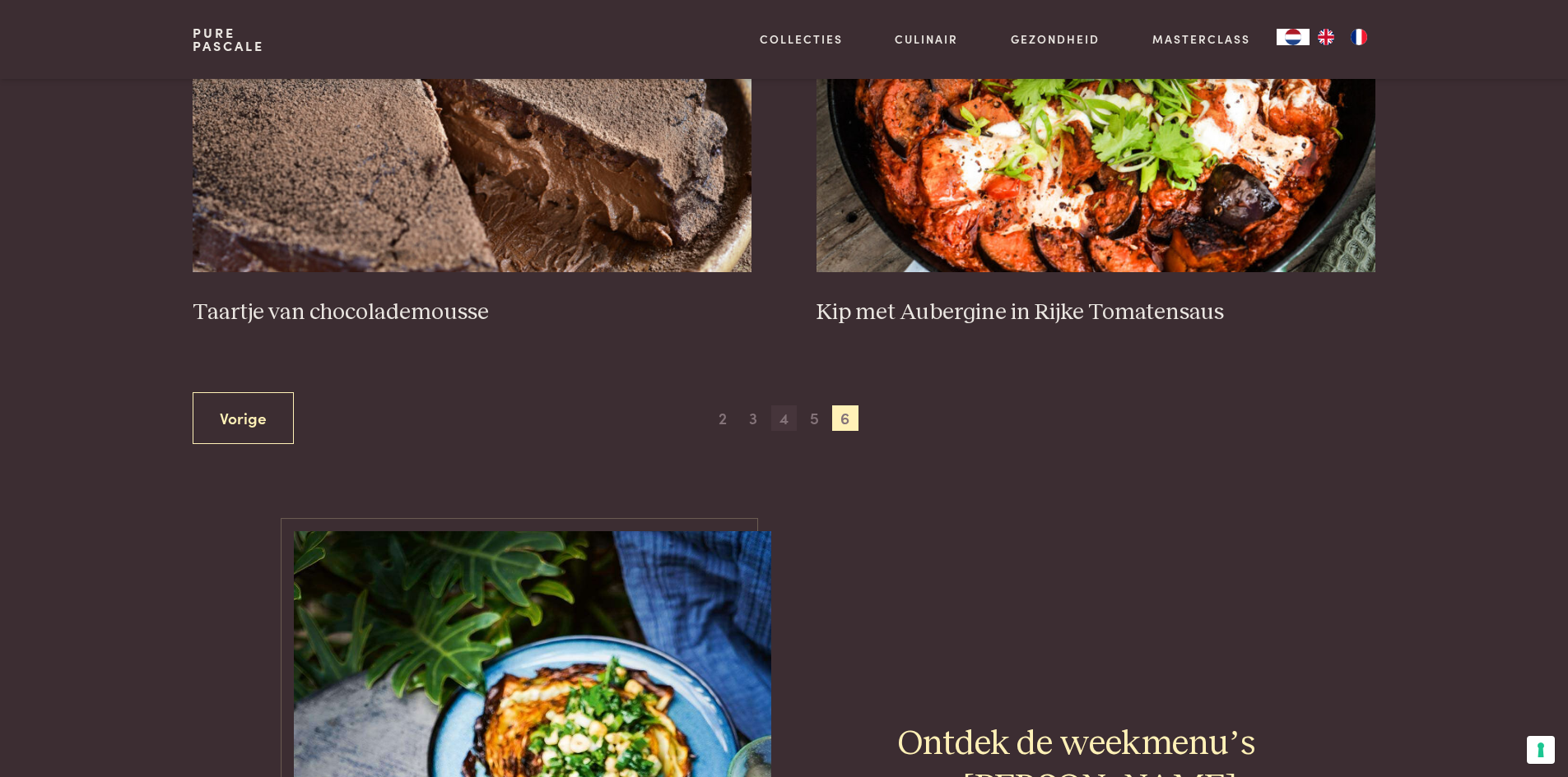
click at [789, 419] on span "4" at bounding box center [785, 419] width 27 height 27
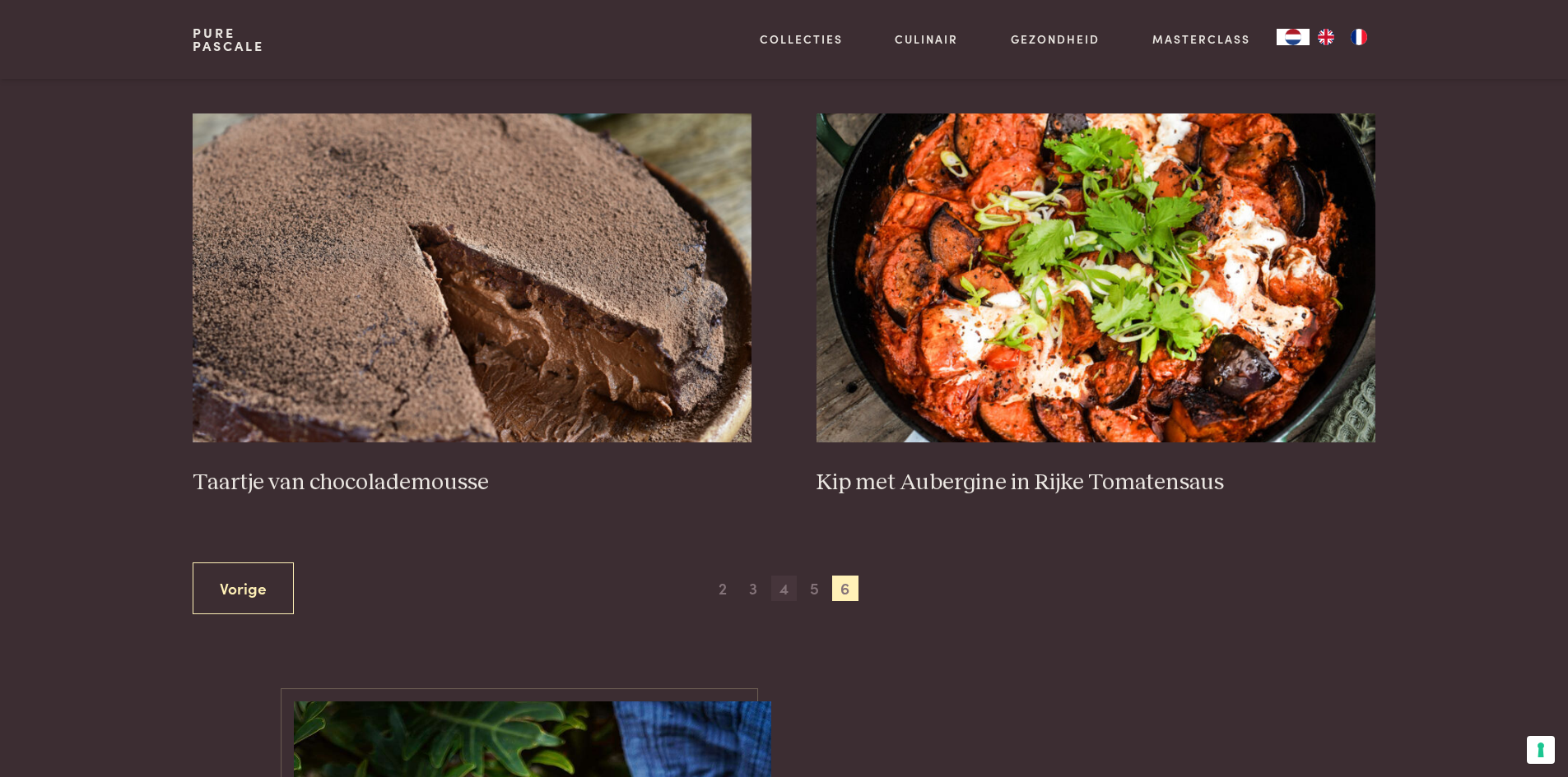
scroll to position [658, 0]
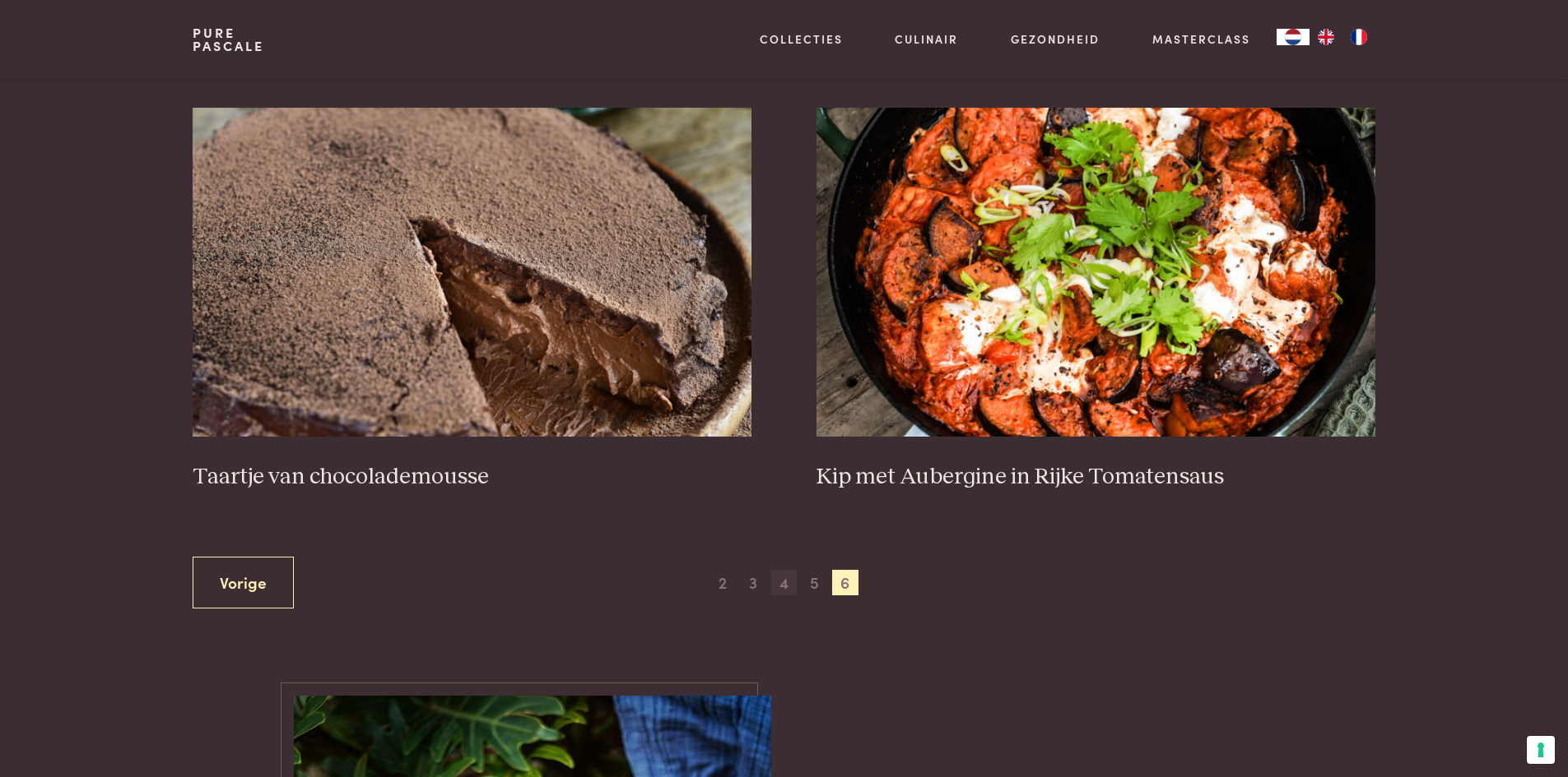
click at [779, 584] on span "4" at bounding box center [785, 584] width 27 height 27
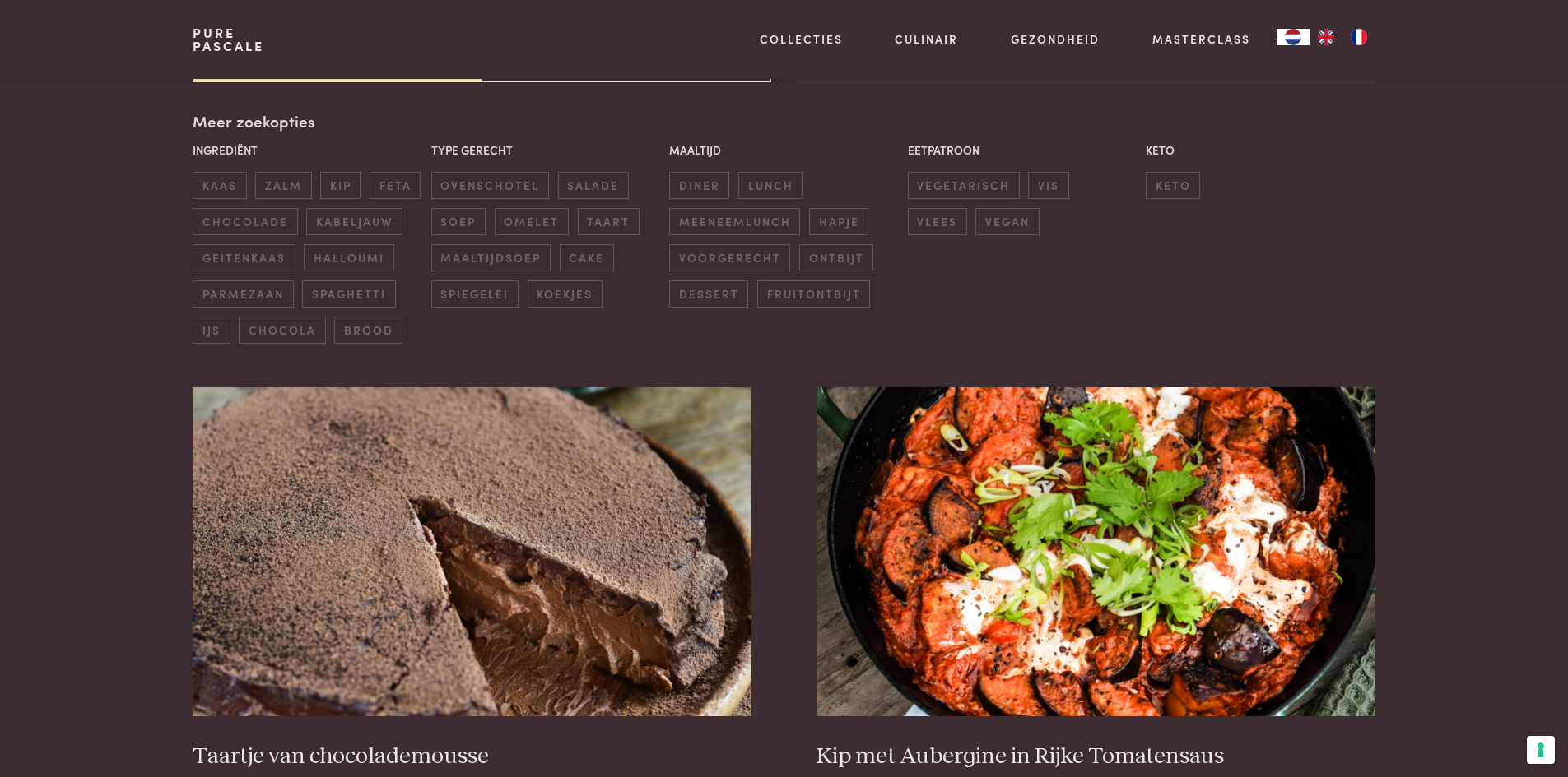
scroll to position [378, 0]
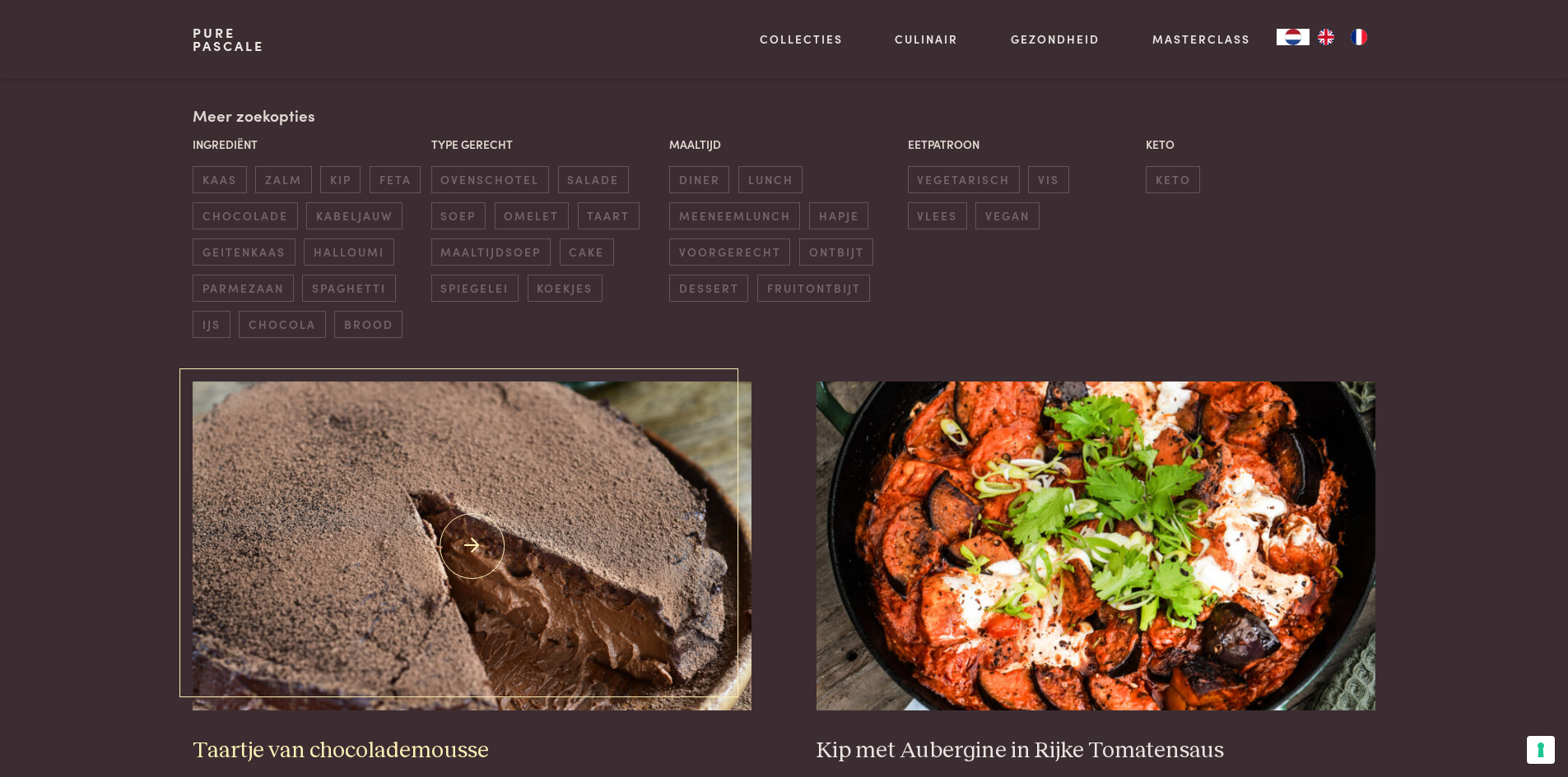
scroll to position [56, 0]
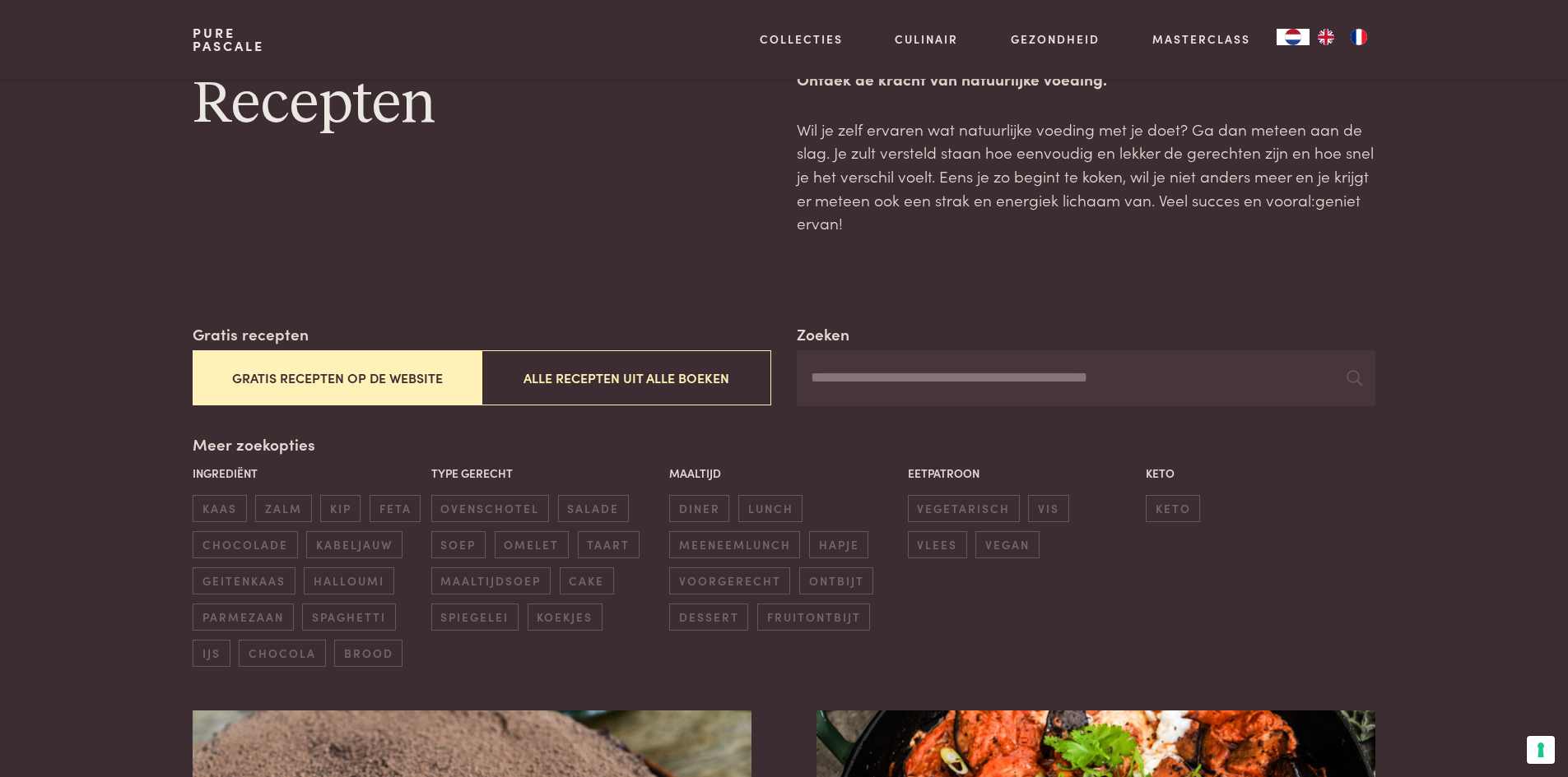
scroll to position [877, 0]
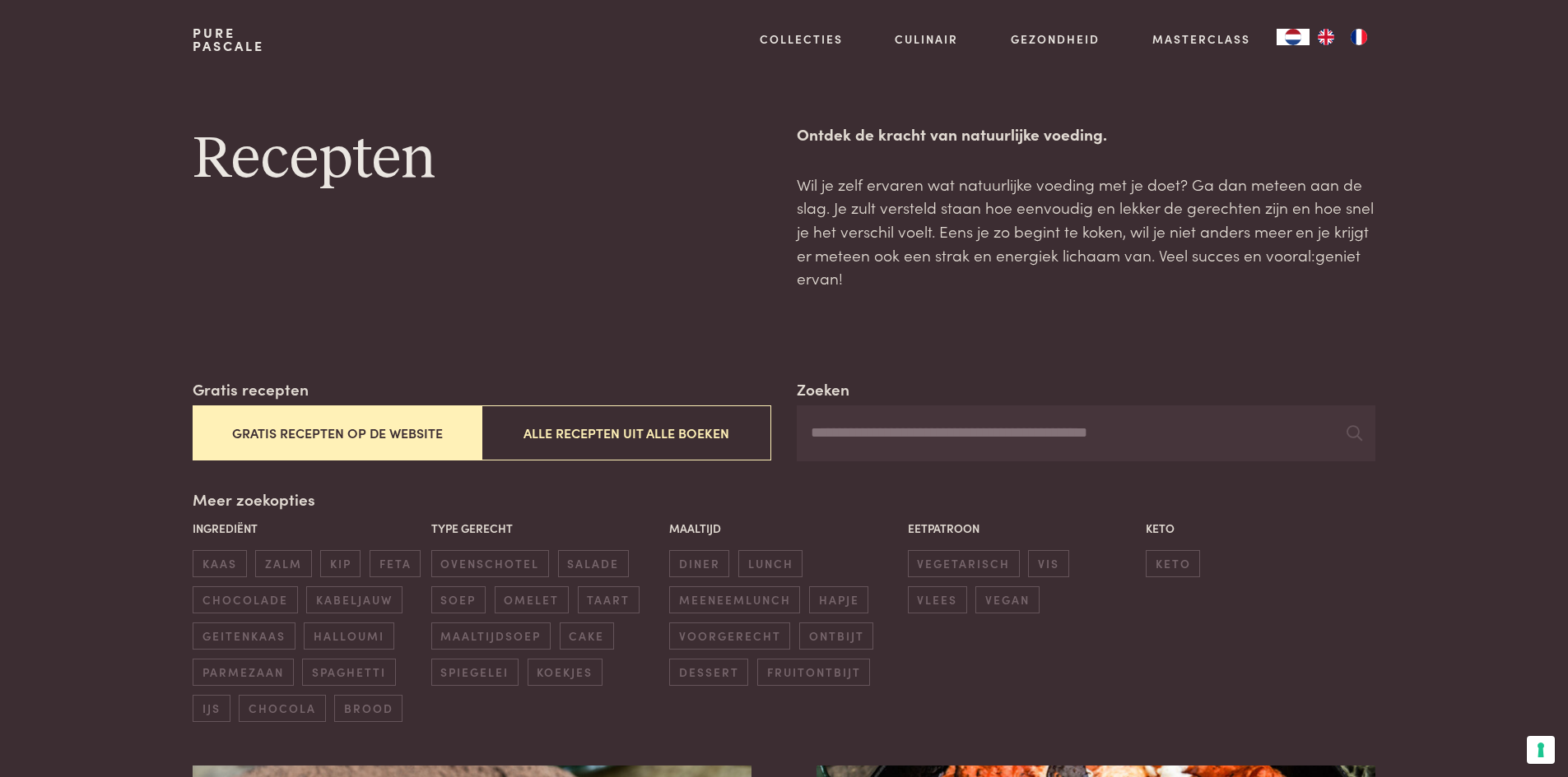
click at [274, 419] on button "Gratis recepten op de website" at bounding box center [337, 433] width 289 height 56
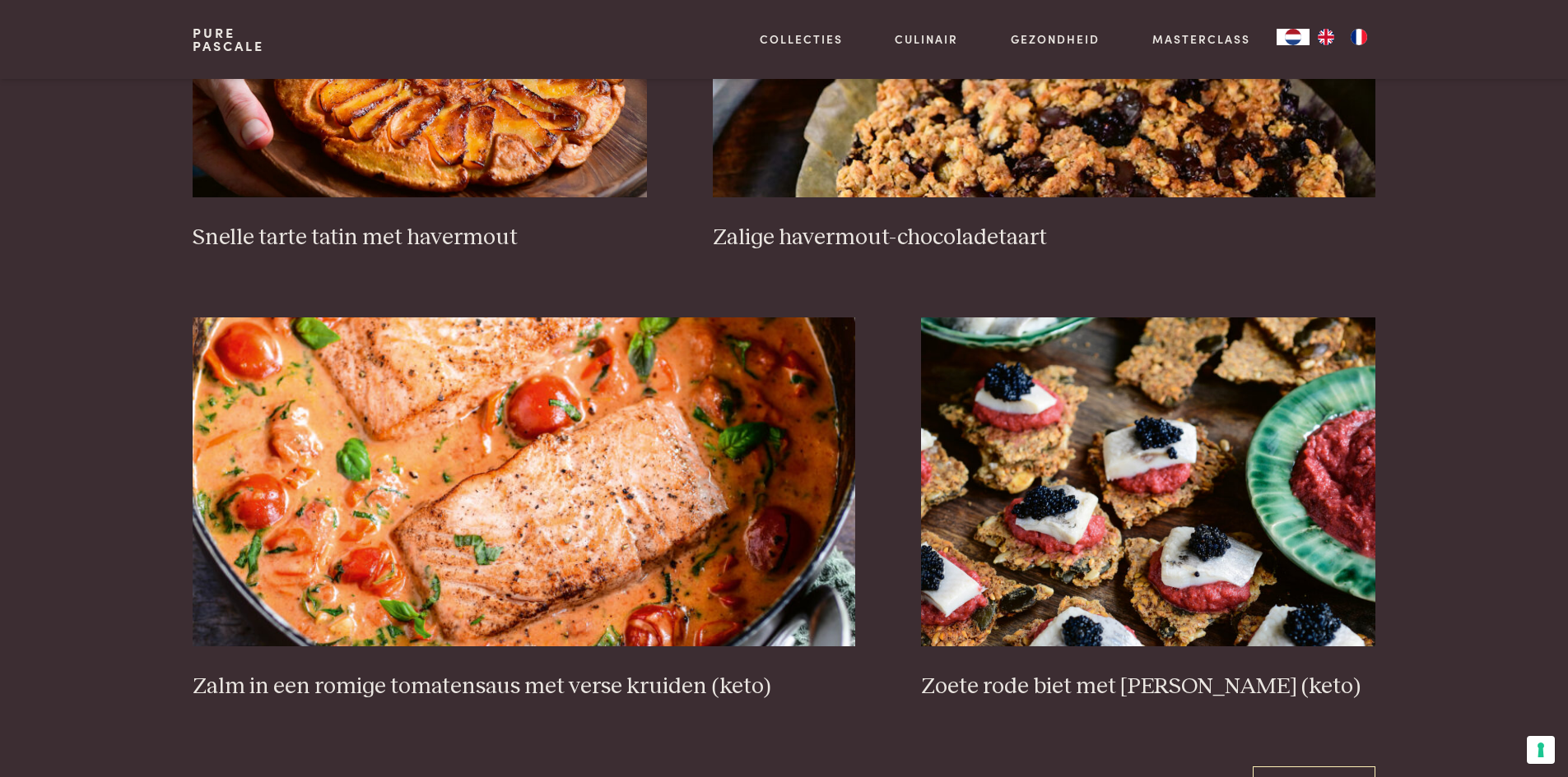
scroll to position [3010, 0]
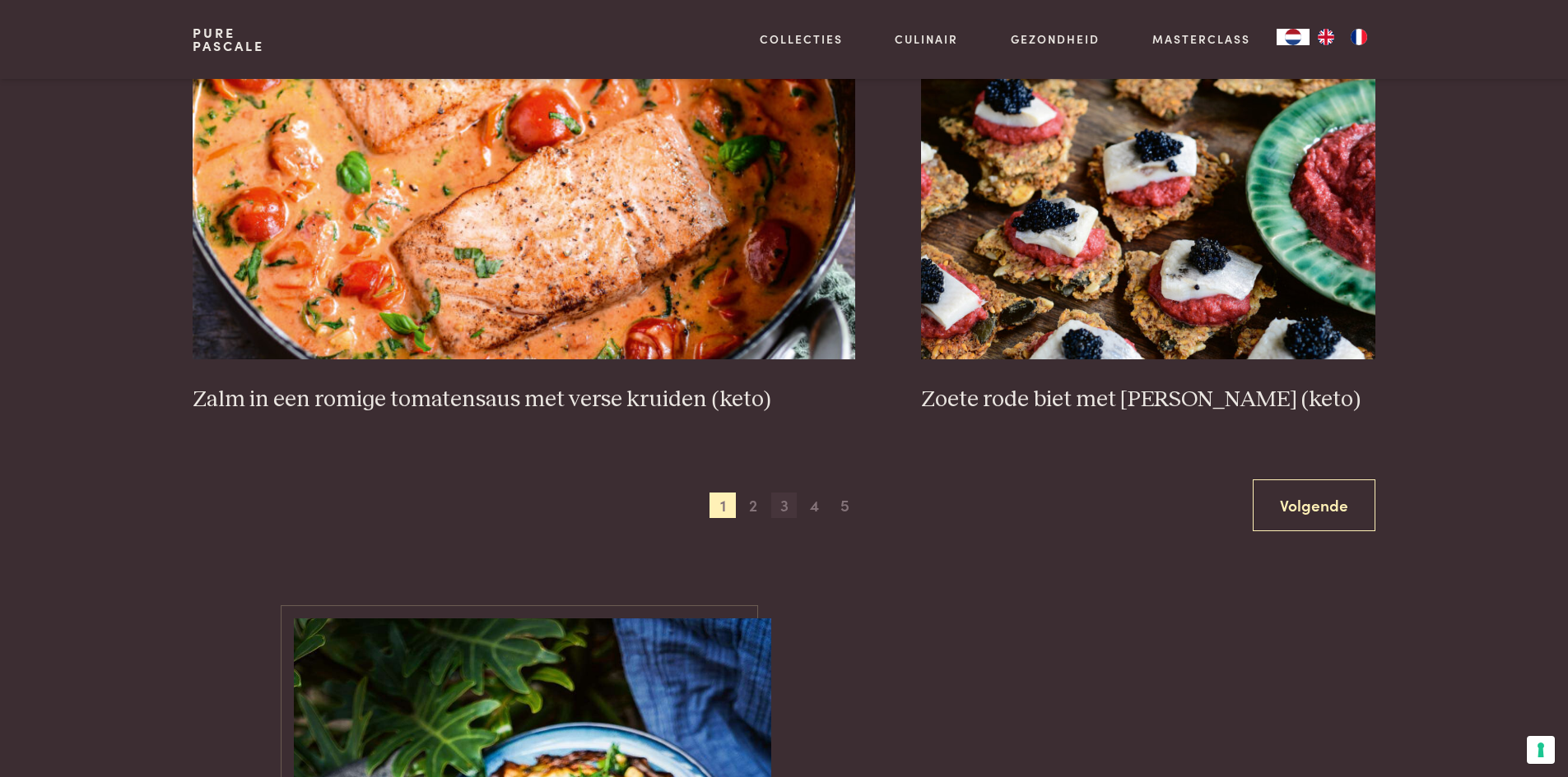
click at [779, 511] on span "3" at bounding box center [785, 506] width 27 height 27
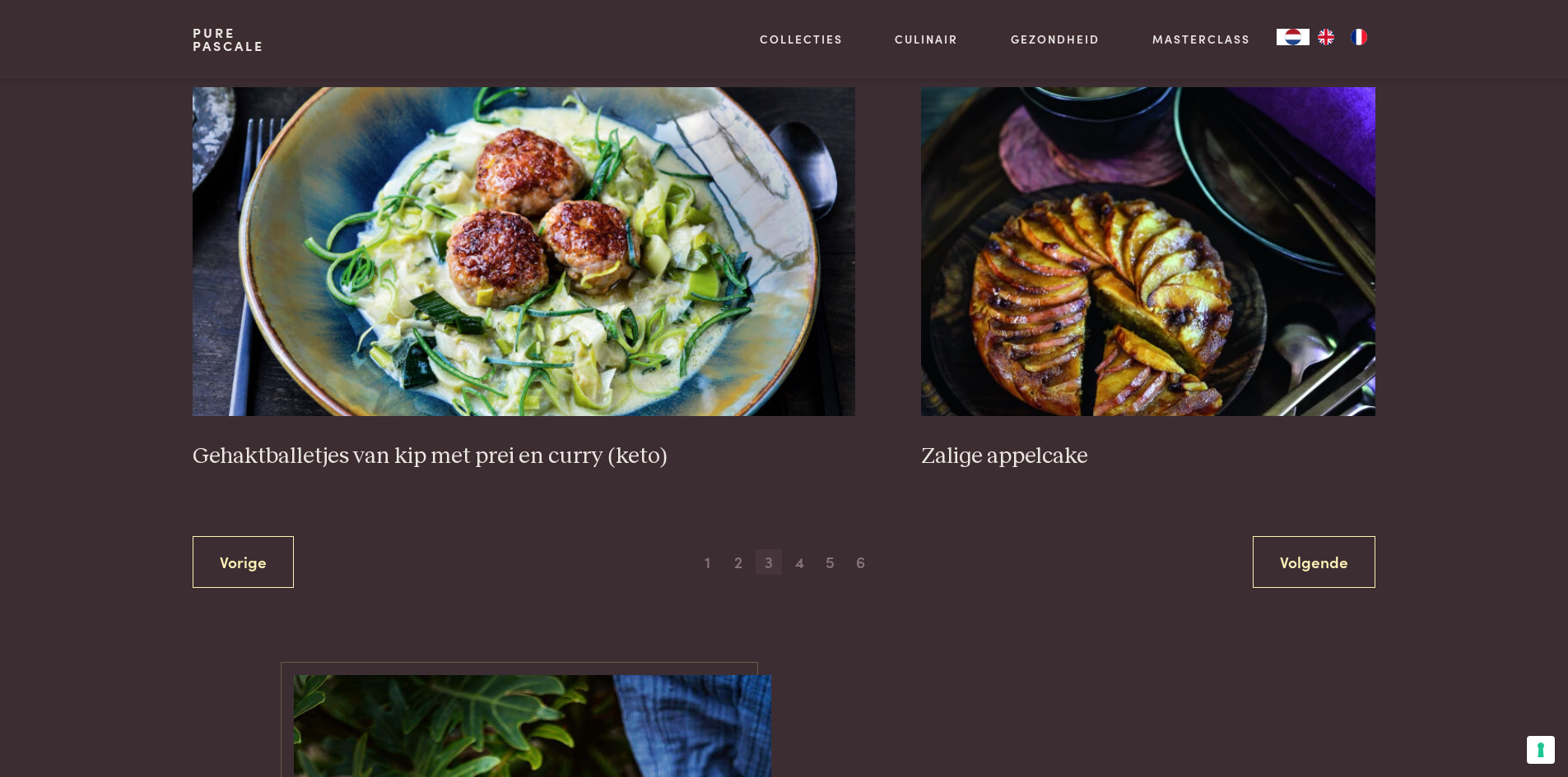
scroll to position [3256, 0]
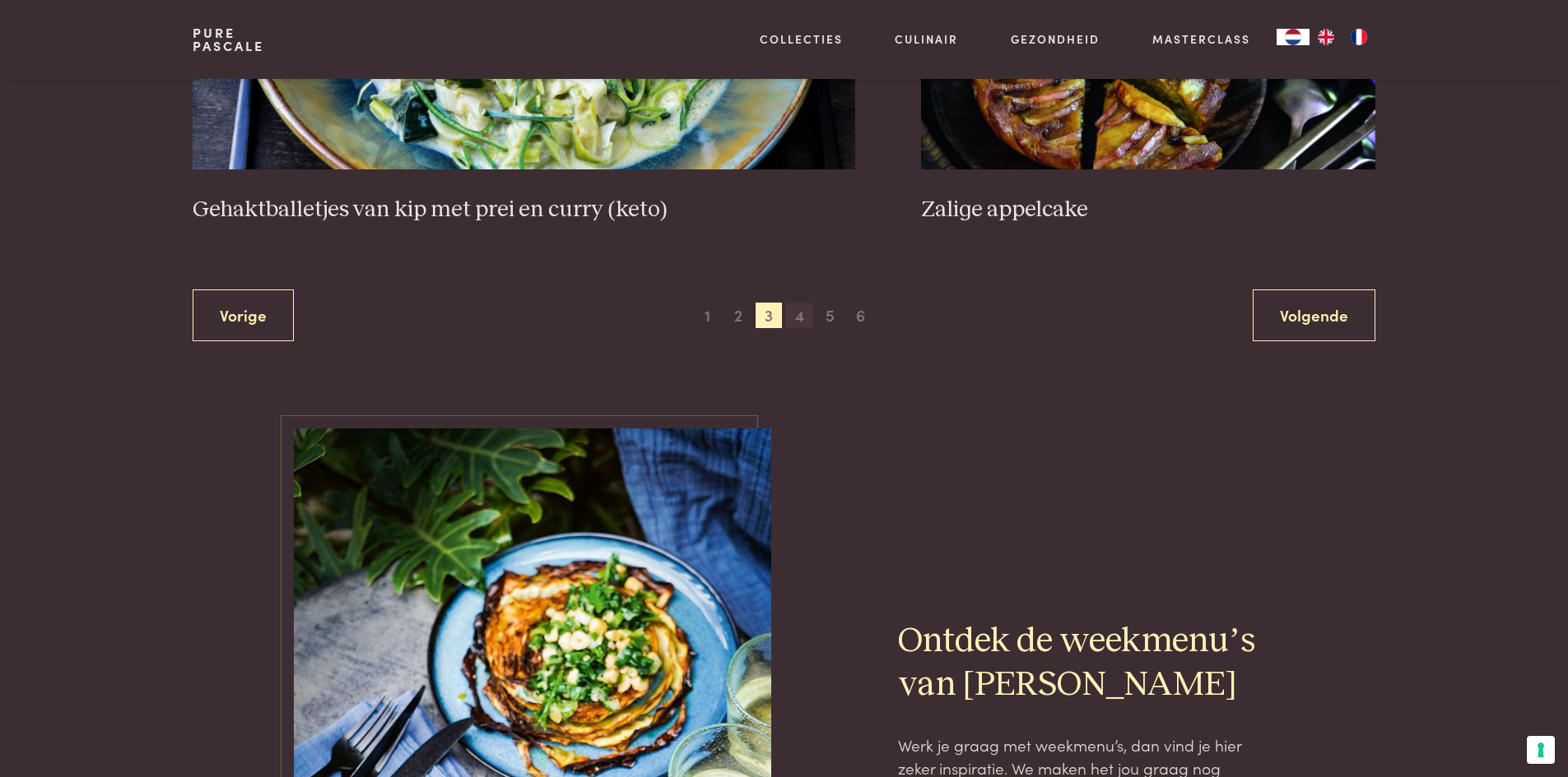
click at [797, 321] on span "4" at bounding box center [799, 316] width 27 height 27
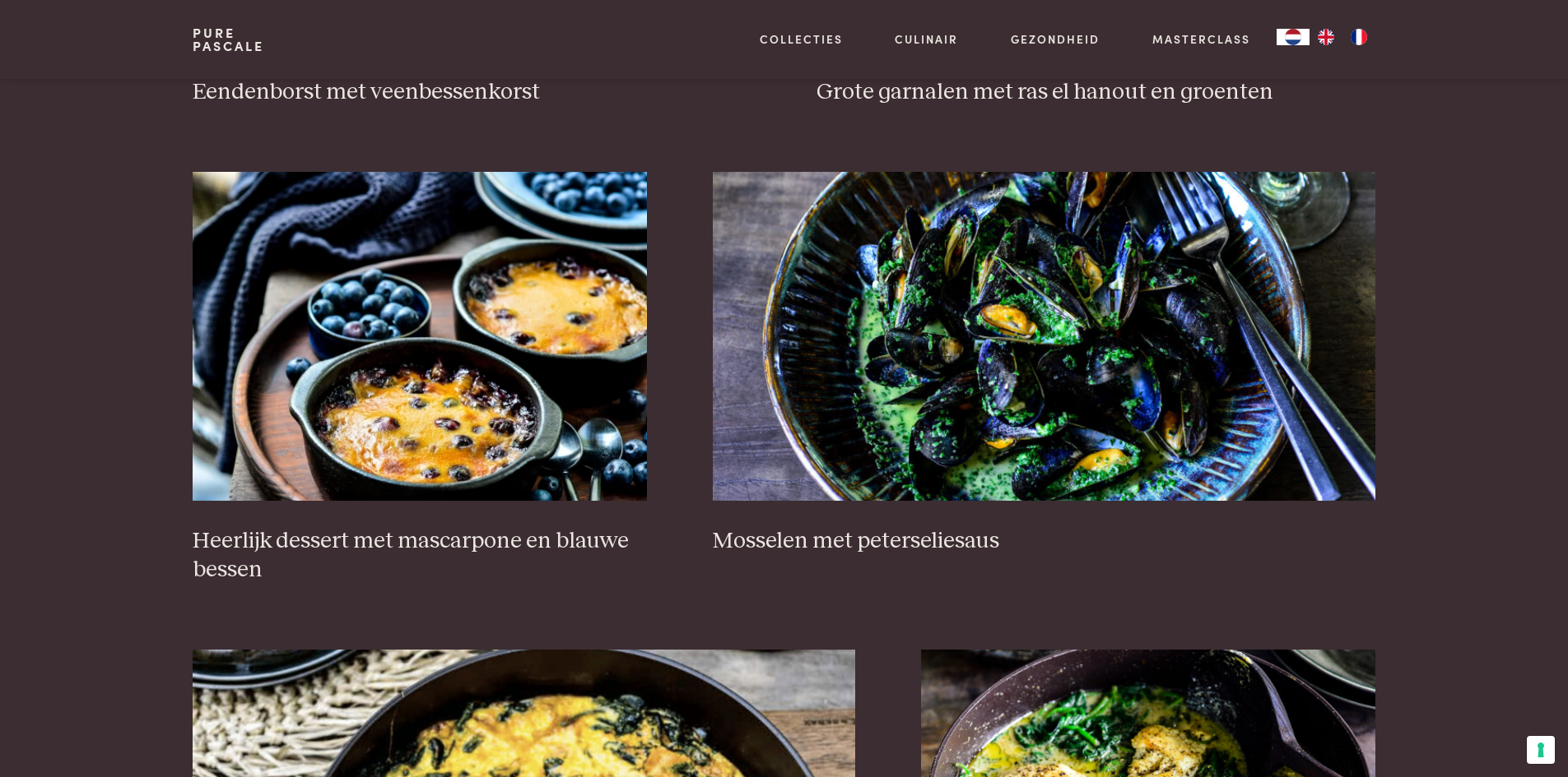
scroll to position [1035, 0]
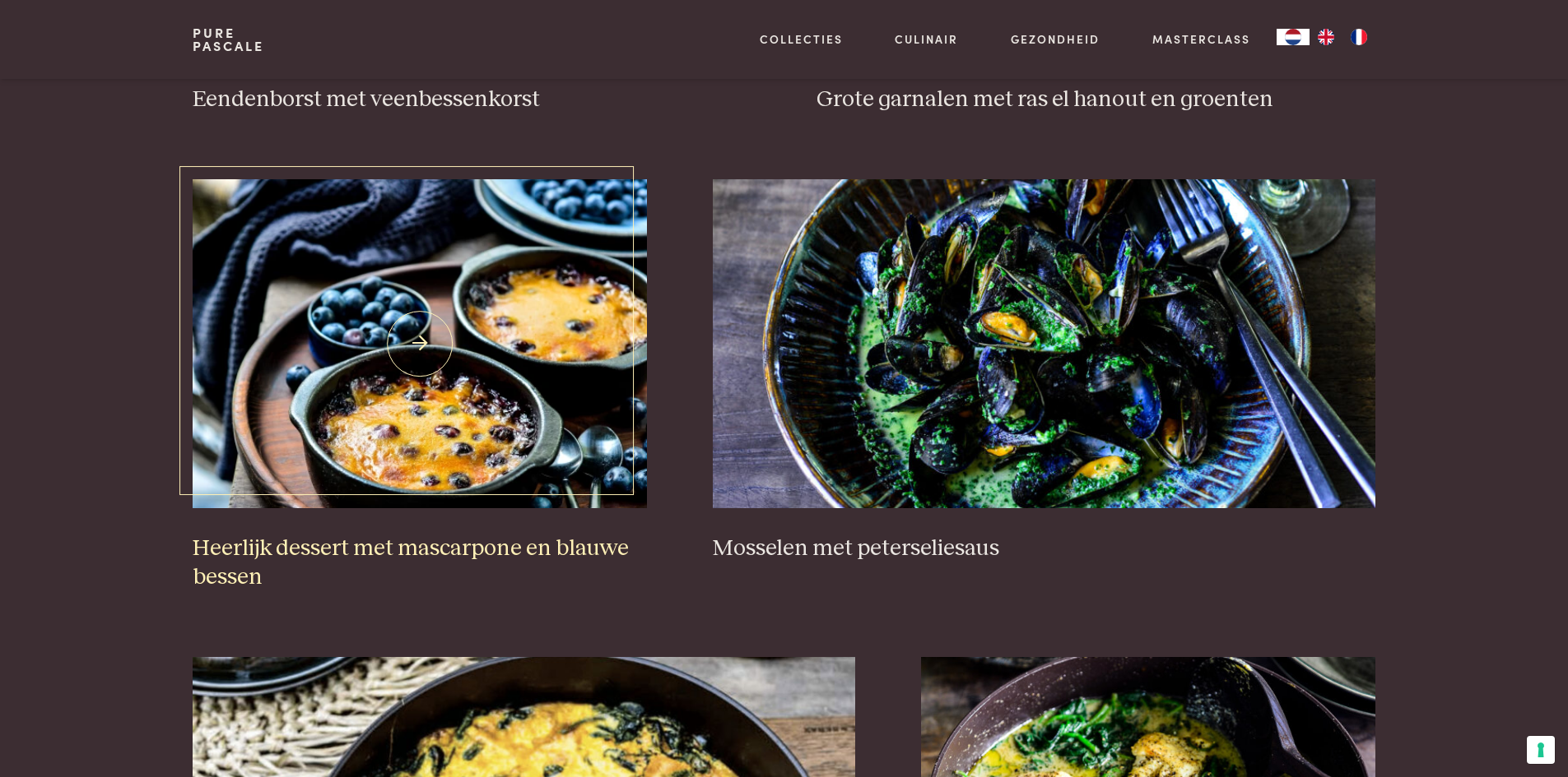
click at [452, 317] on img at bounding box center [419, 344] width 455 height 329
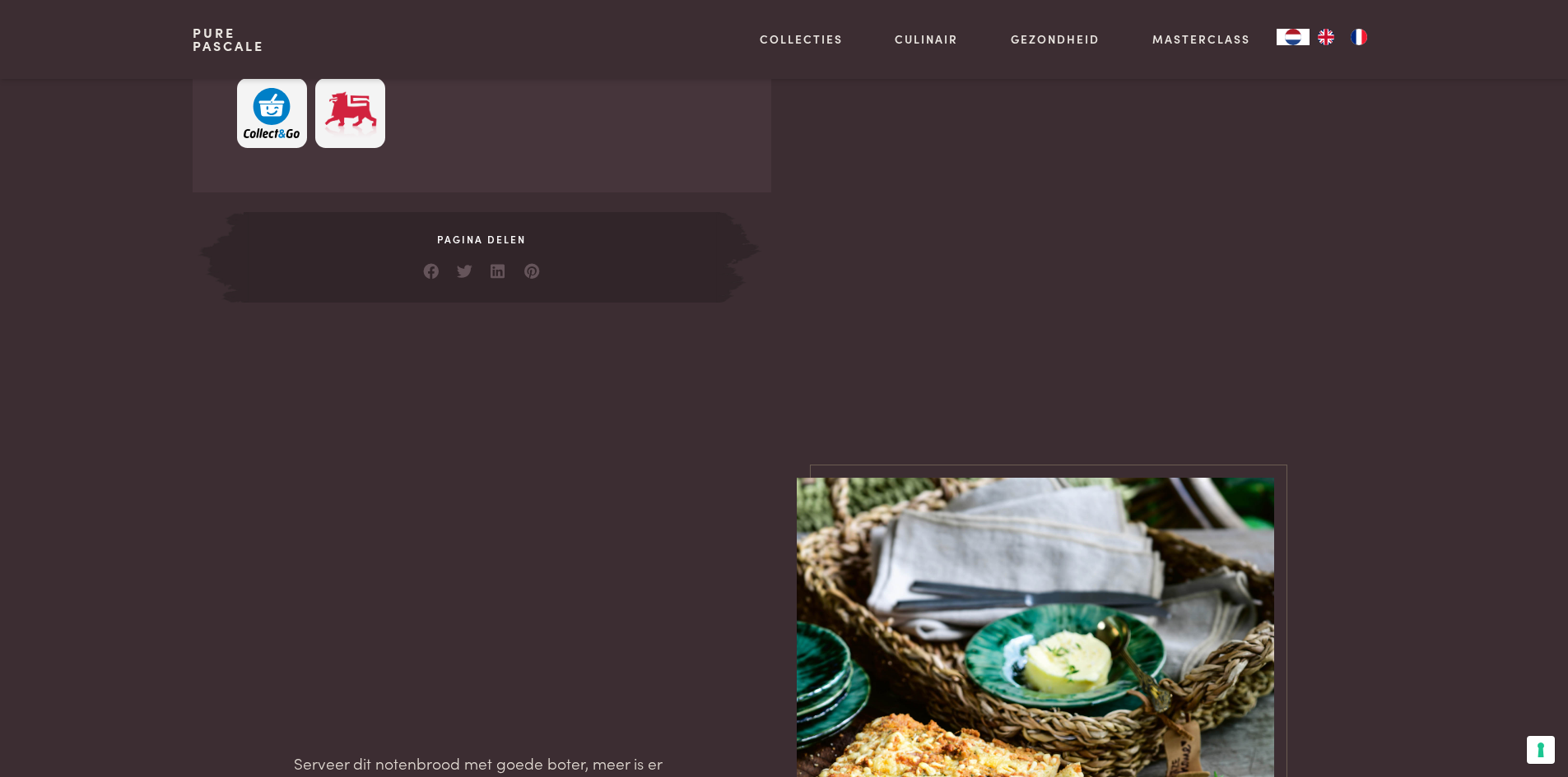
scroll to position [1234, 0]
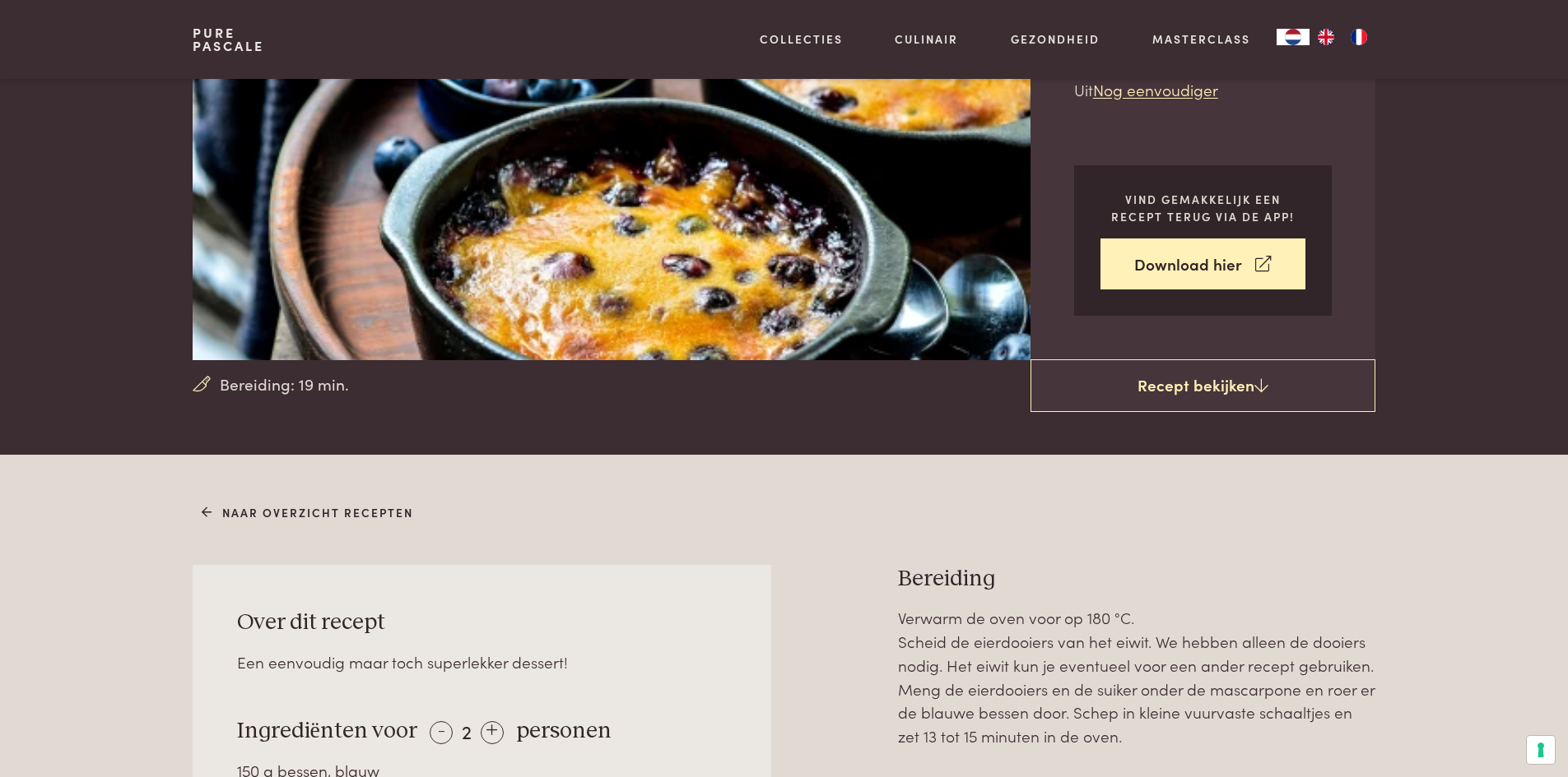
scroll to position [494, 0]
